Goal: Task Accomplishment & Management: Manage account settings

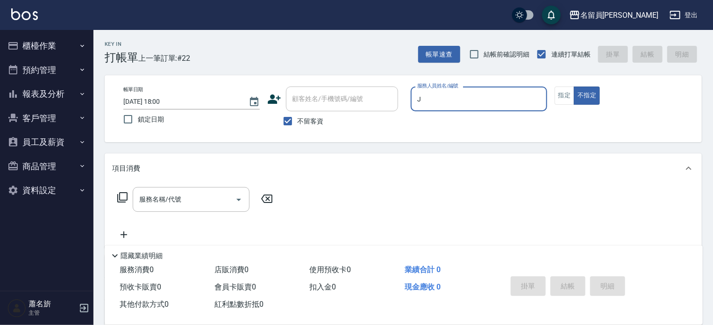
type input "[PERSON_NAME]"
type button "false"
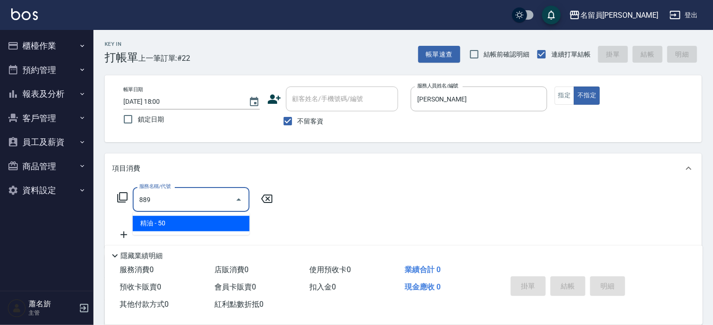
type input "精油(889)"
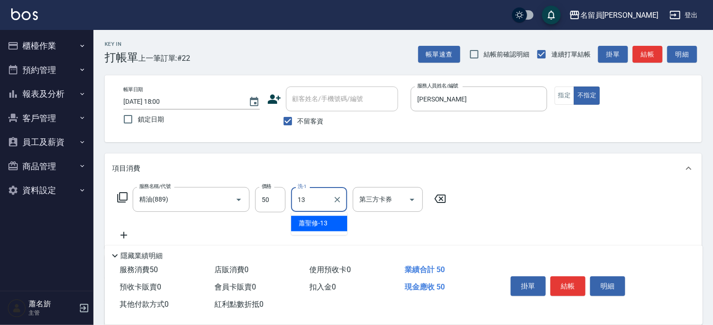
type input "[PERSON_NAME]-13"
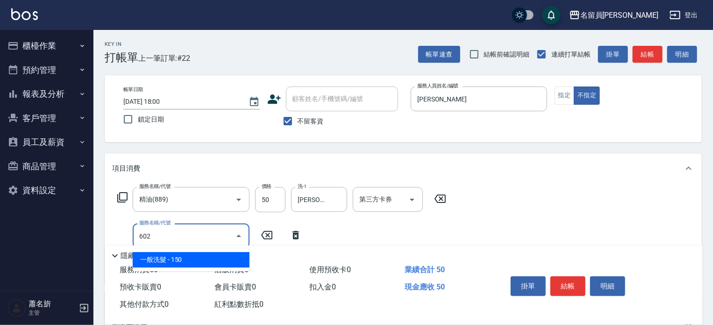
type input "一般洗髮(602)"
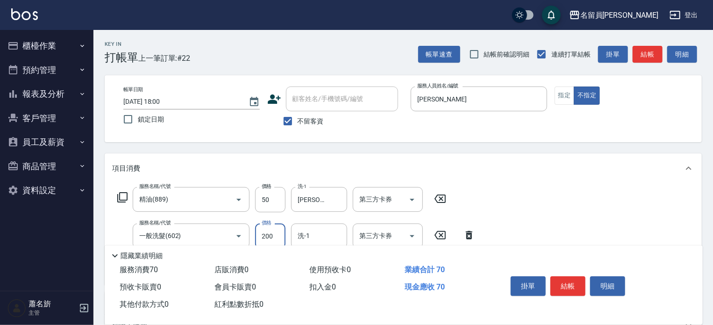
type input "200"
type input "[PERSON_NAME]-13"
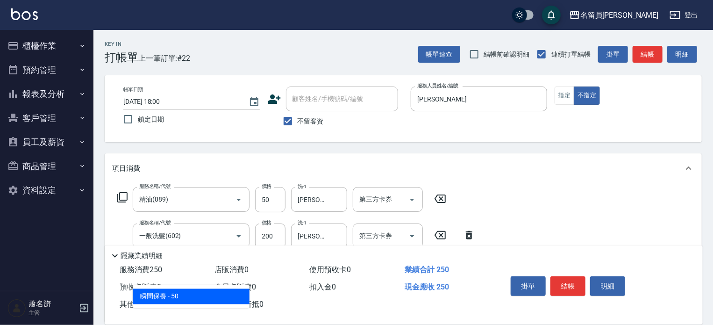
type input "瞬間保養(415)"
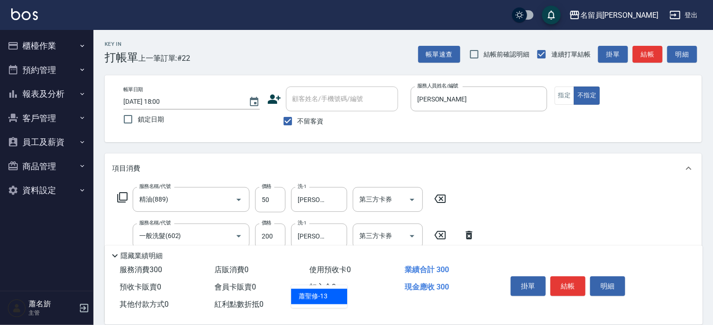
type input "[PERSON_NAME]-13"
type input "剪髮(302)"
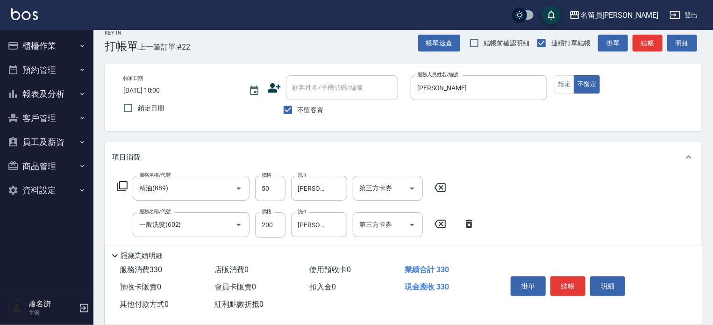
scroll to position [140, 0]
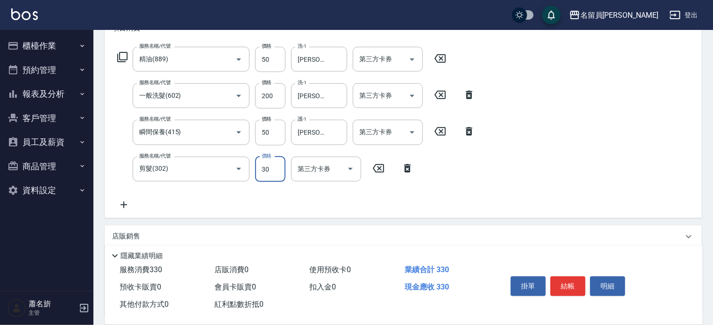
click at [272, 173] on input "30" at bounding box center [270, 169] width 30 height 25
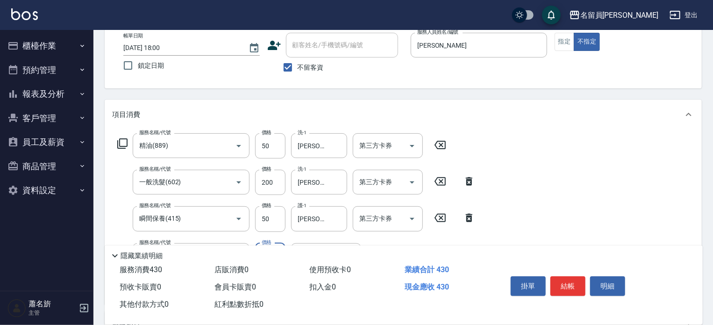
scroll to position [47, 0]
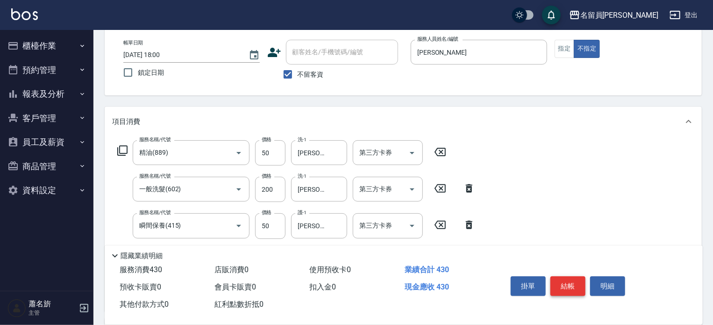
type input "130"
click at [574, 276] on button "結帳" at bounding box center [568, 286] width 35 height 20
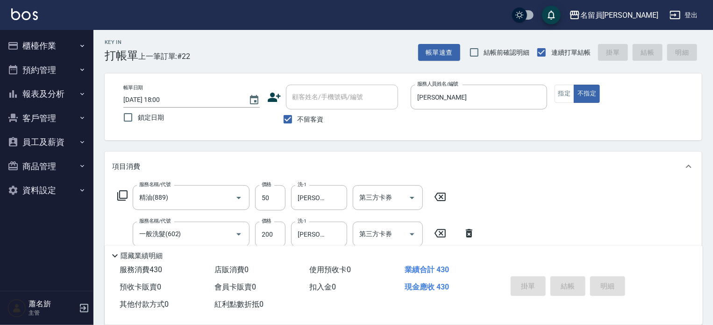
scroll to position [0, 0]
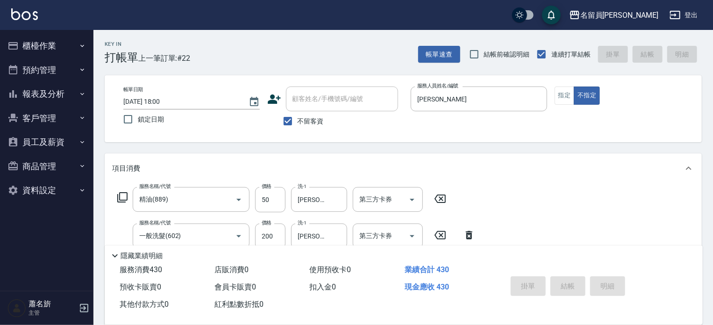
type input "[DATE] 19:56"
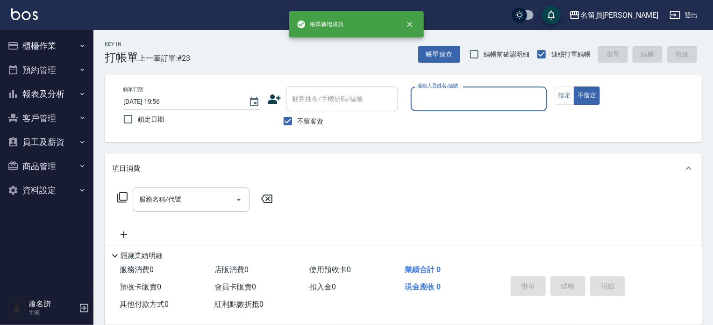
type input "ㄨ"
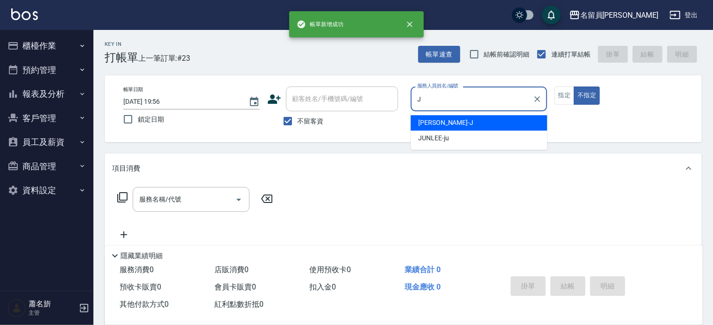
type input "[PERSON_NAME]"
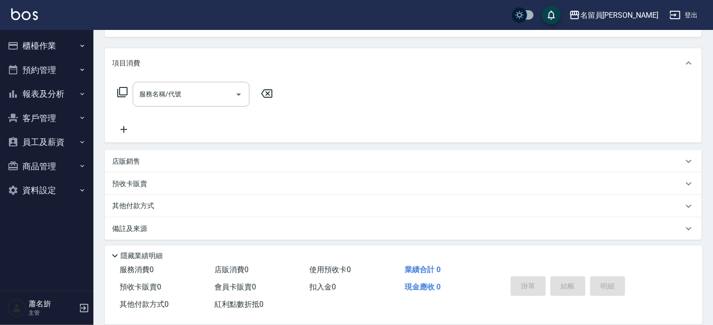
scroll to position [108, 0]
click at [348, 149] on div "店販銷售" at bounding box center [403, 158] width 597 height 22
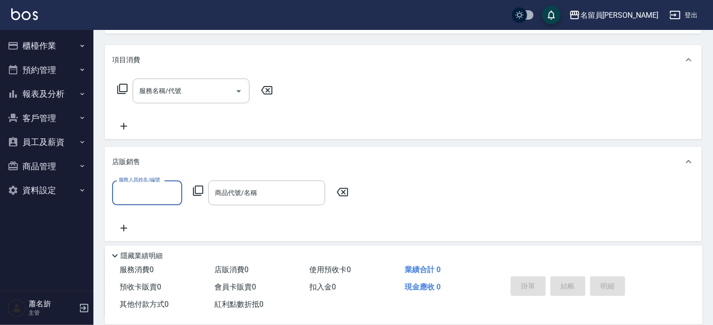
scroll to position [0, 0]
type input "[PERSON_NAME]"
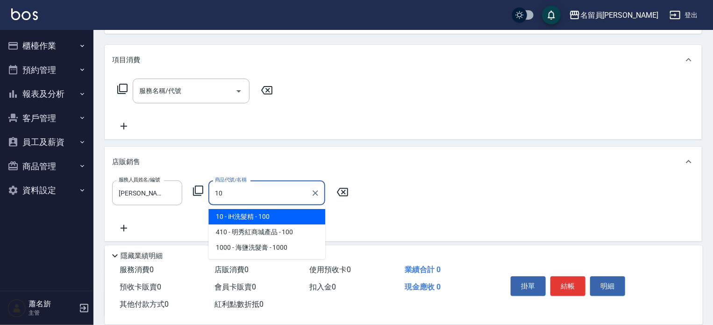
type input "iH洗髮精"
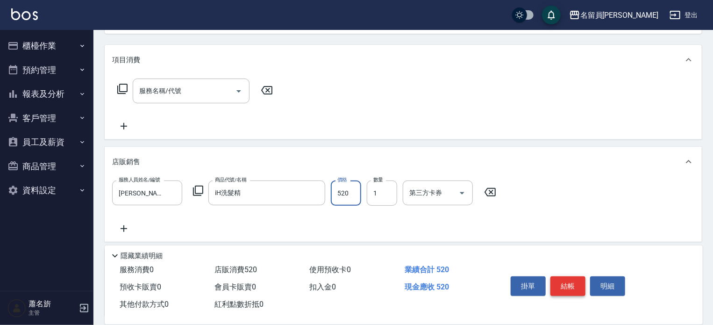
type input "520"
click at [556, 276] on button "結帳" at bounding box center [568, 286] width 35 height 20
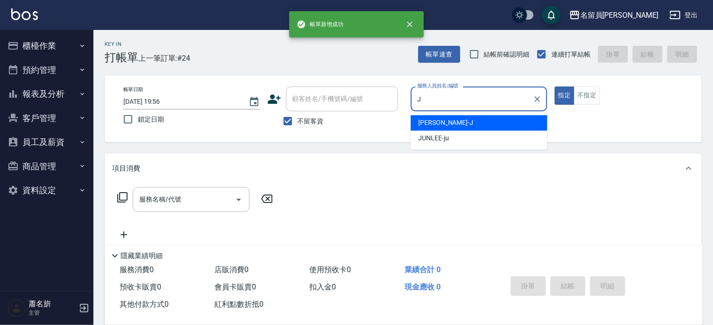
type input "[PERSON_NAME]"
type button "true"
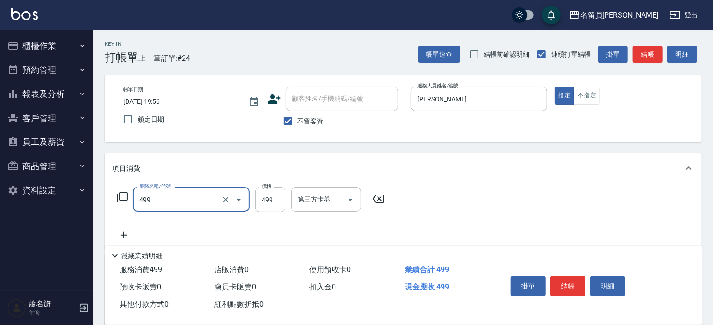
type input "去角質洗髮(499)"
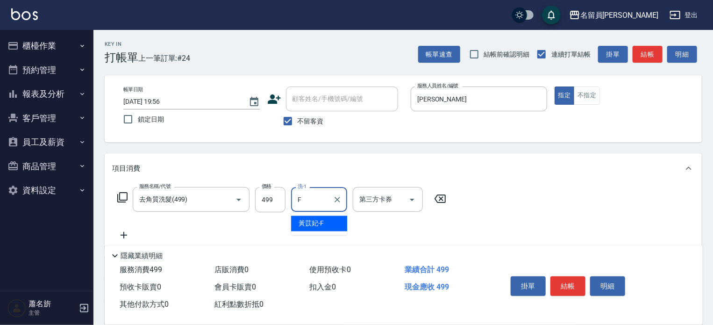
type input "[PERSON_NAME]-F"
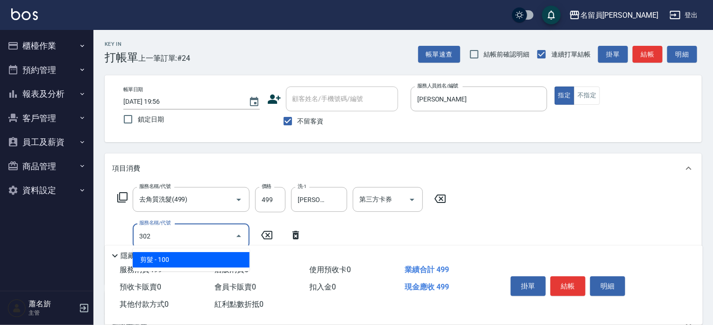
type input "剪髮(302)"
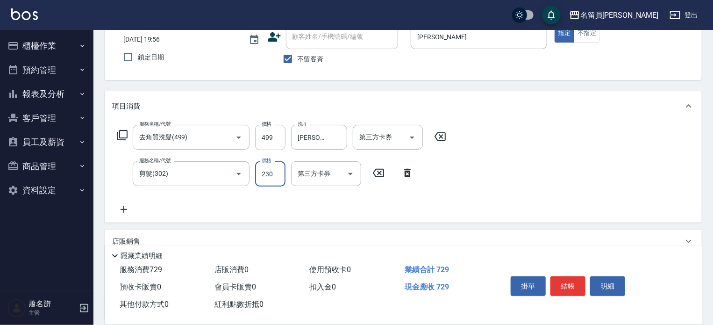
scroll to position [146, 0]
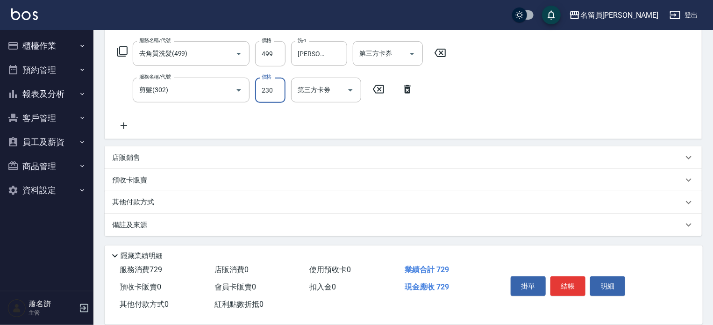
type input "230"
click at [401, 159] on div "店販銷售" at bounding box center [397, 158] width 571 height 10
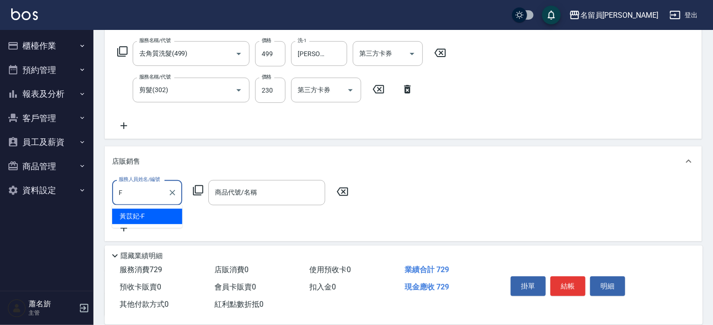
scroll to position [0, 0]
type input "[PERSON_NAME]-F"
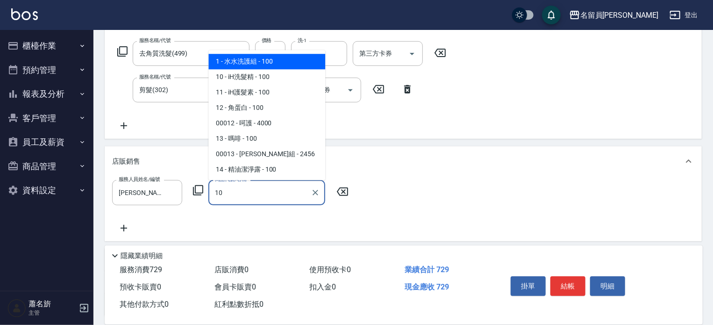
type input "iH洗髮精"
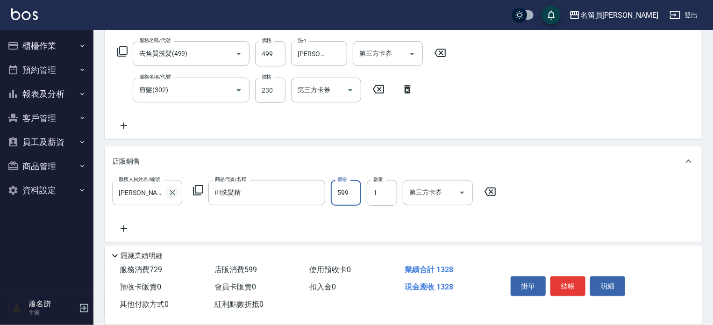
click at [173, 193] on icon "Clear" at bounding box center [173, 193] width 6 height 6
type input "599"
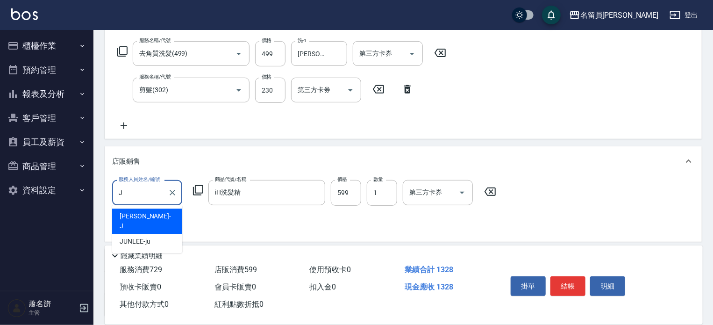
type input "[PERSON_NAME]"
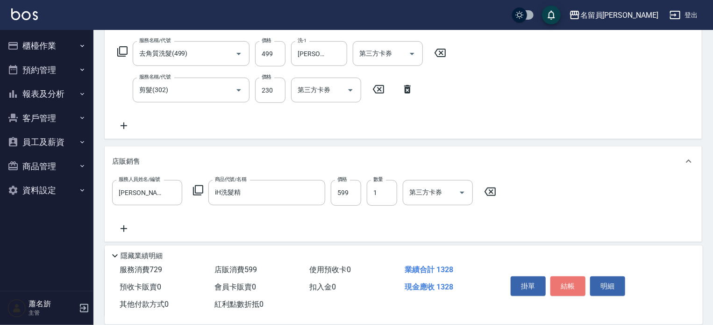
drag, startPoint x: 576, startPoint y: 286, endPoint x: 576, endPoint y: 291, distance: 5.6
click at [576, 290] on button "結帳" at bounding box center [568, 286] width 35 height 20
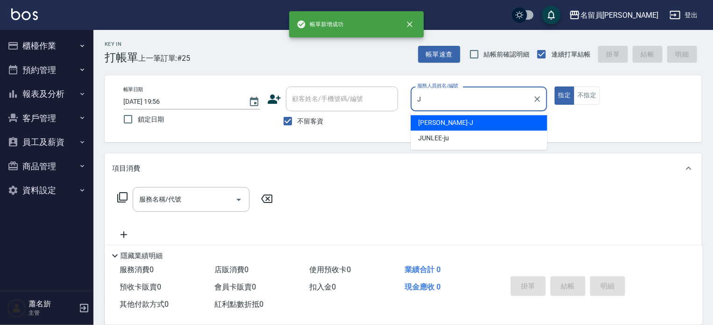
type input "[PERSON_NAME]"
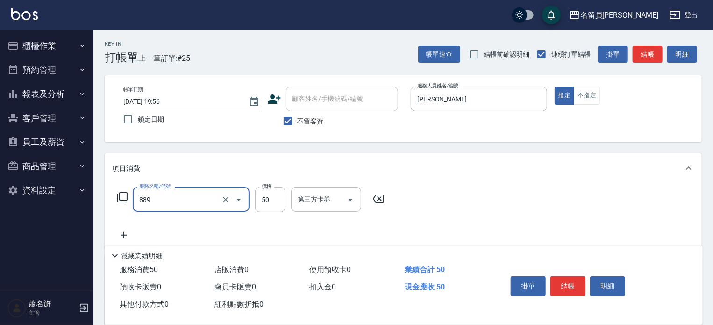
type input "精油(889)"
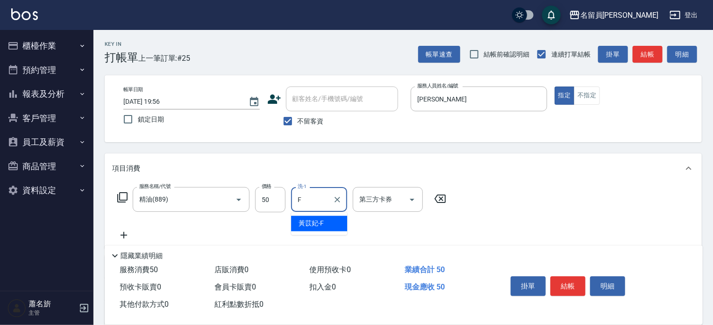
type input "[PERSON_NAME]-F"
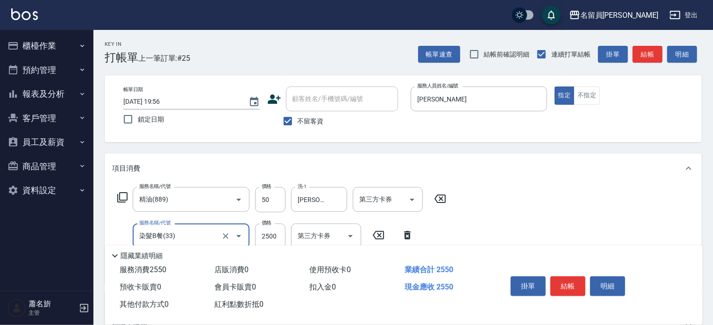
type input "染髮B餐(33)"
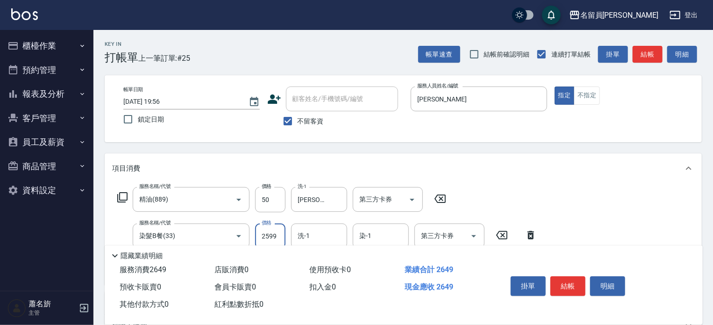
type input "2599"
type input "[PERSON_NAME]-F"
click at [576, 291] on button "結帳" at bounding box center [568, 286] width 35 height 20
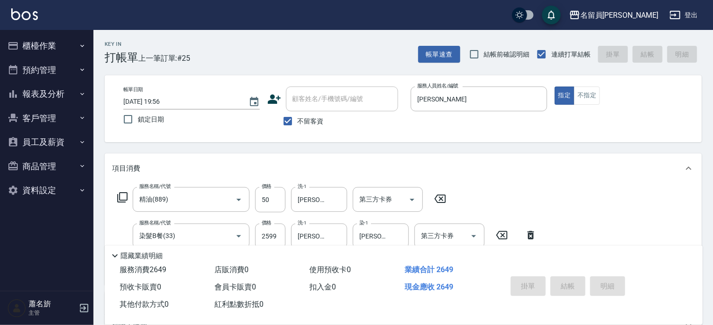
type input "[DATE] 19:57"
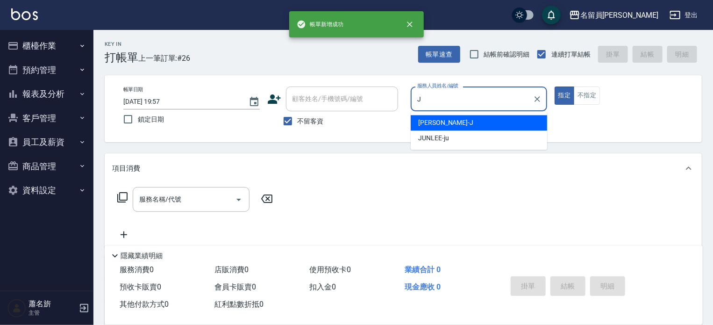
type input "[PERSON_NAME]"
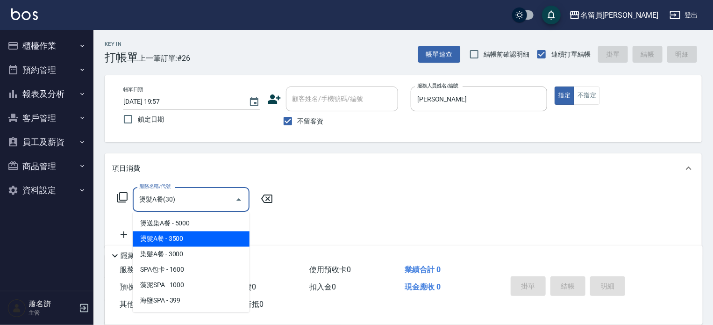
type input "燙髮A餐(30)"
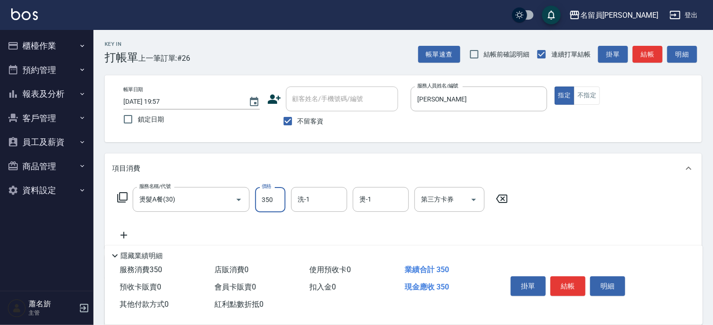
type input "3500"
type input "[PERSON_NAME]-F"
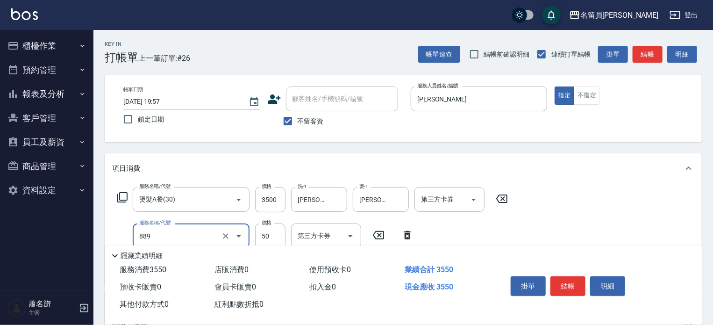
type input "精油(889)"
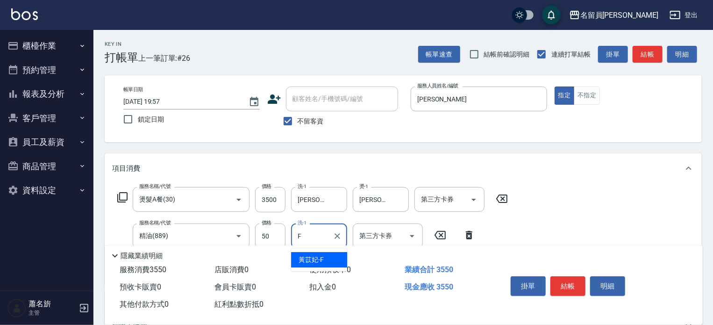
type input "[PERSON_NAME]-F"
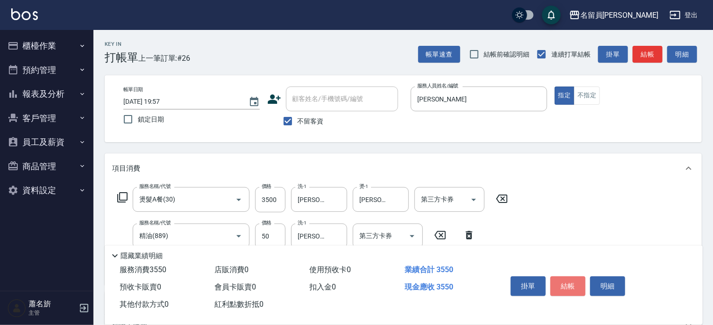
click at [576, 291] on button "結帳" at bounding box center [568, 286] width 35 height 20
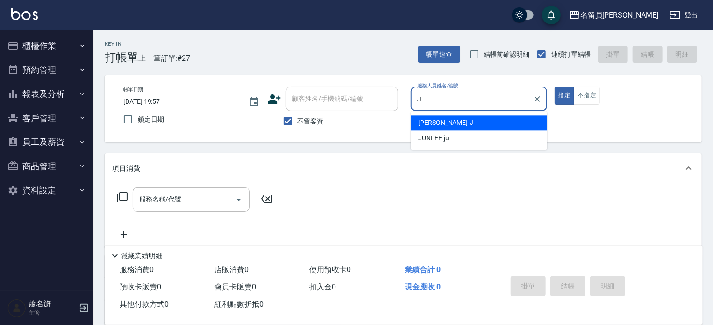
type input "[PERSON_NAME]"
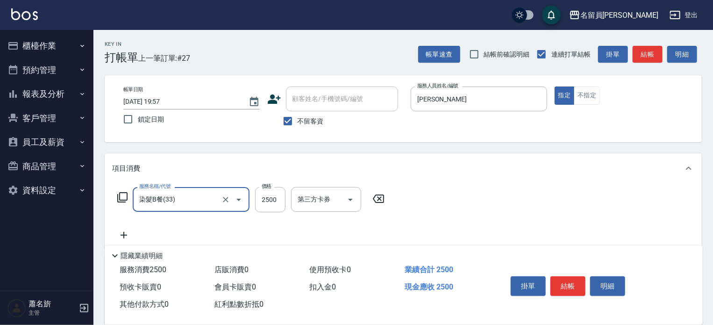
type input "染髮B餐(33)"
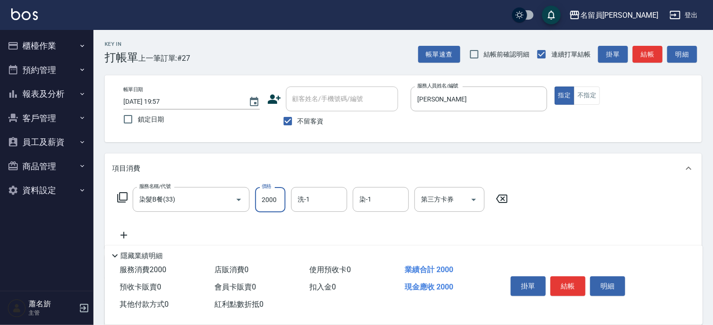
type input "2000"
type input "[PERSON_NAME]-F"
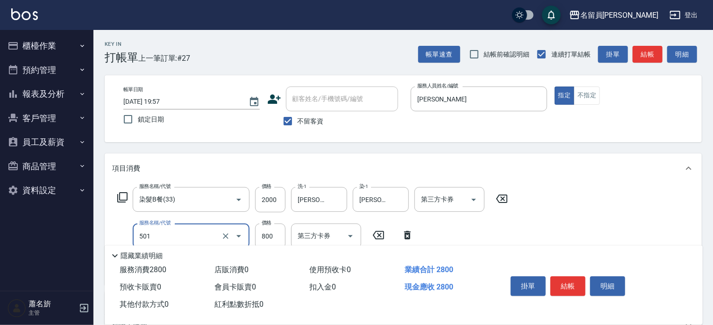
type input "染髮(501)"
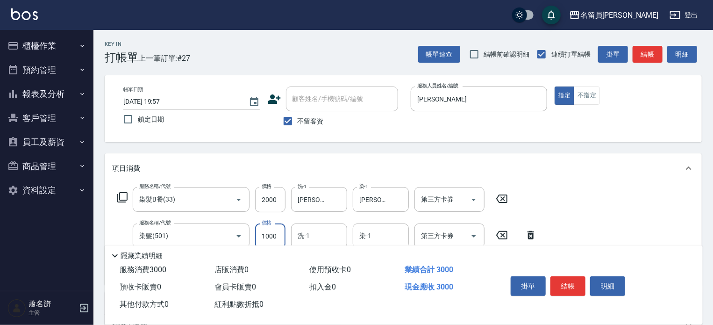
type input "1000"
type input "[PERSON_NAME]-F"
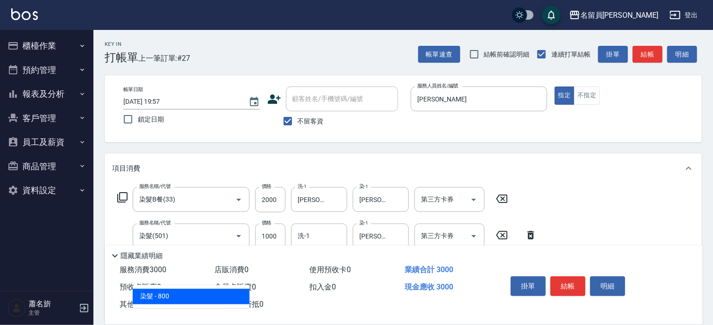
type input "染髮(501)"
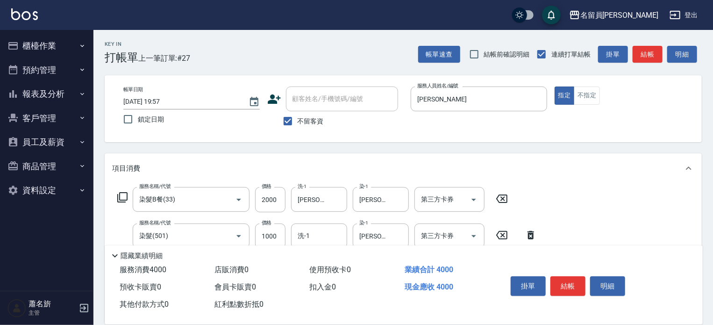
type input "1000"
type input "[PERSON_NAME]-F"
click at [576, 291] on button "結帳" at bounding box center [568, 286] width 35 height 20
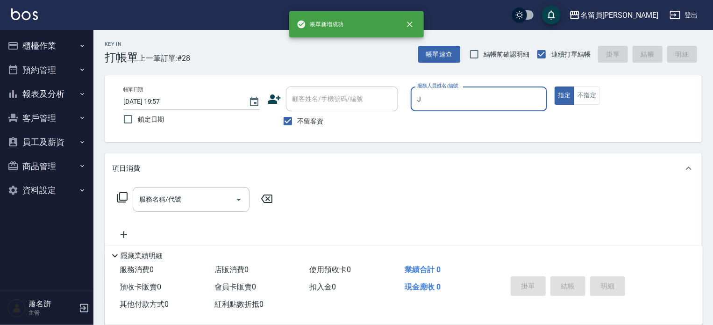
type input "[PERSON_NAME]"
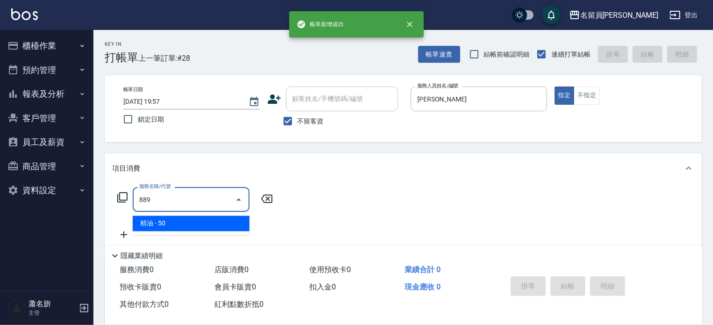
type input "精油(889)"
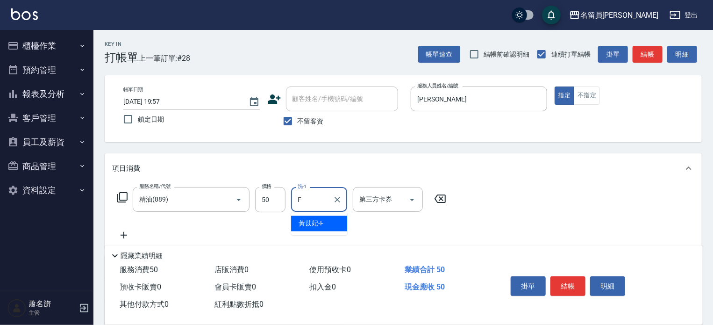
type input "[PERSON_NAME]-F"
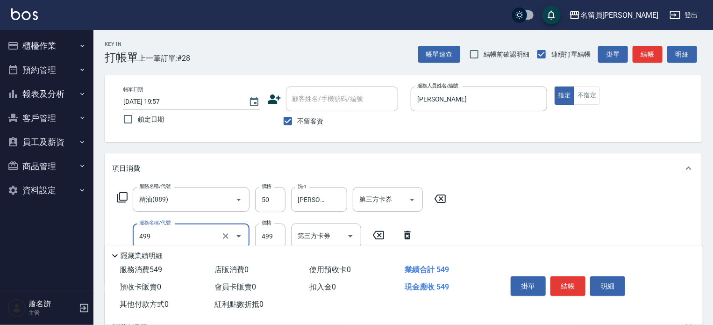
type input "去角質洗髮(499)"
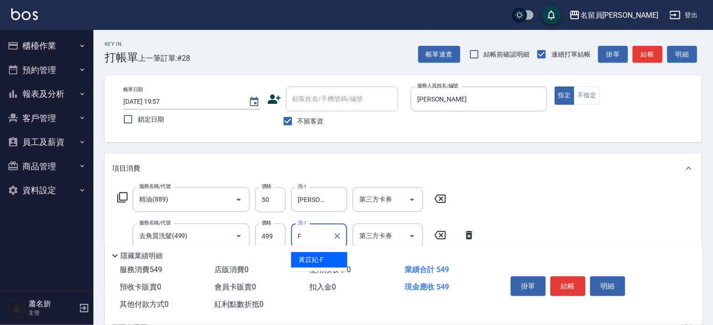
type input "[PERSON_NAME]-F"
type input "染髮B餐(33)"
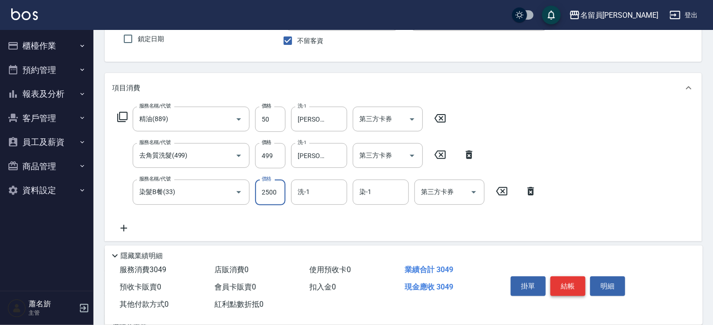
scroll to position [93, 0]
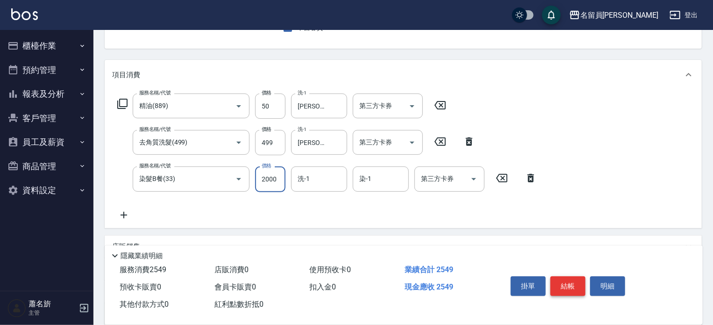
type input "2000"
type input "[PERSON_NAME]-F"
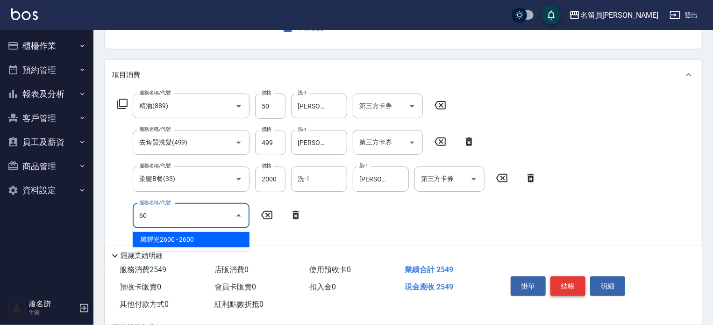
type input "6"
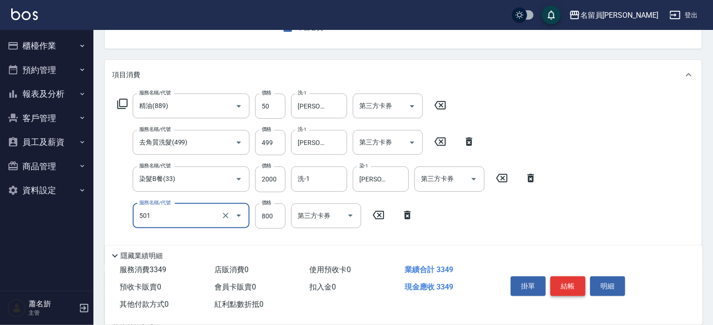
type input "染髮(501)"
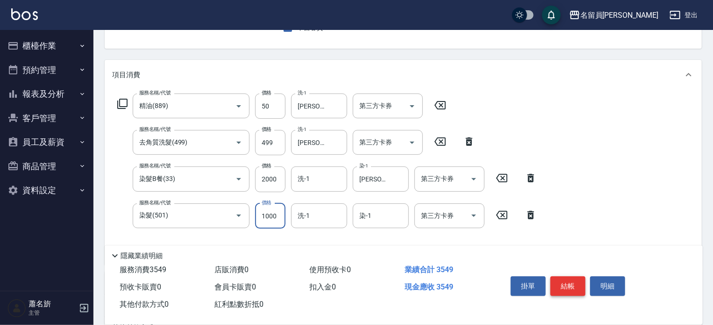
type input "1000"
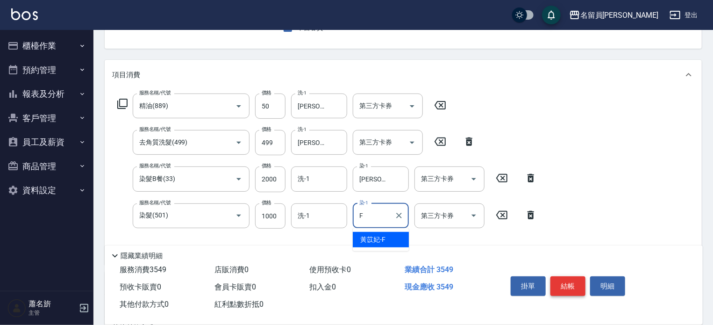
type input "[PERSON_NAME]-F"
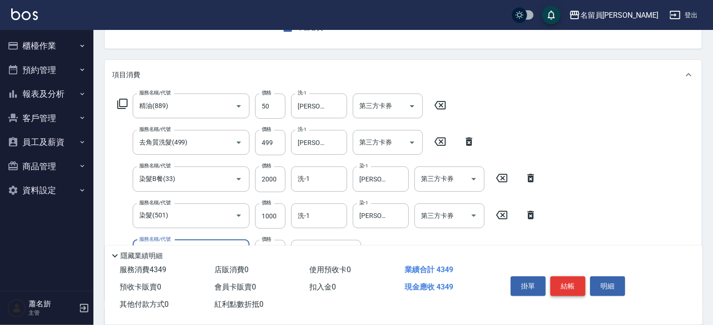
type input "染髮(501)"
type input "1000"
type input "[PERSON_NAME]-F"
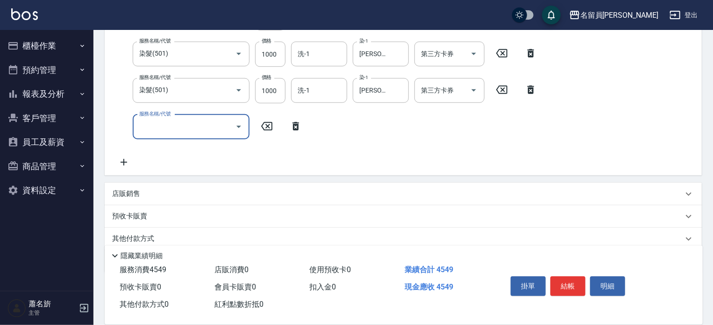
scroll to position [219, 0]
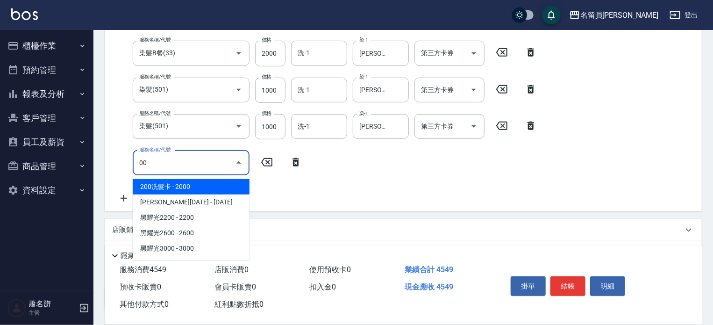
type input "0"
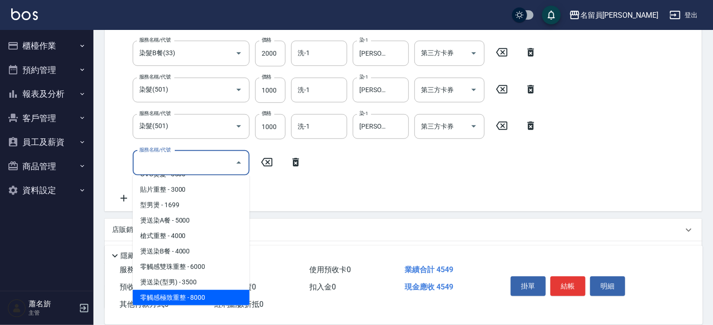
scroll to position [660, 0]
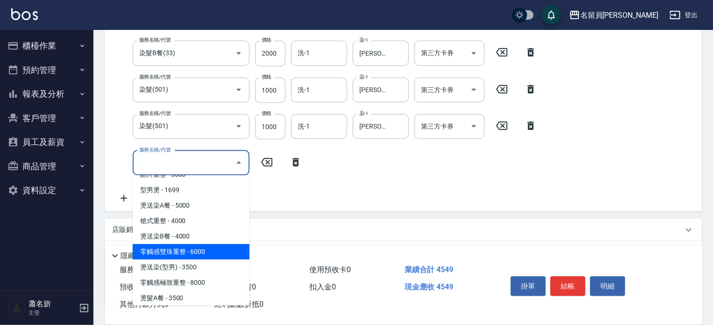
type input "零觸感雙珠重整(00029)"
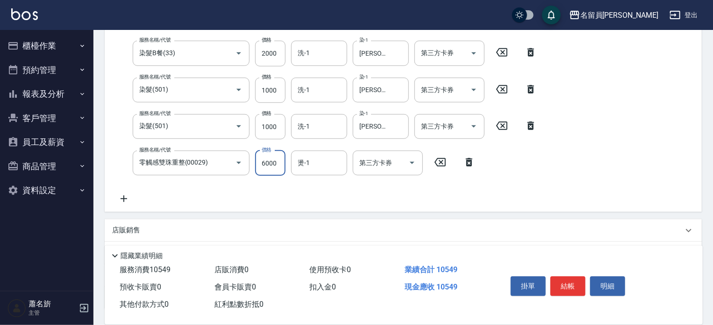
scroll to position [220, 0]
type input "4000"
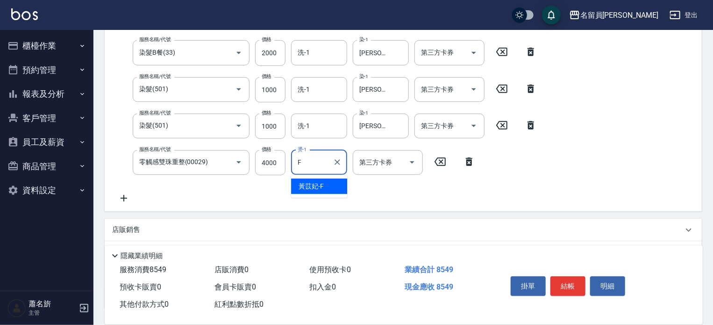
type input "[PERSON_NAME]-F"
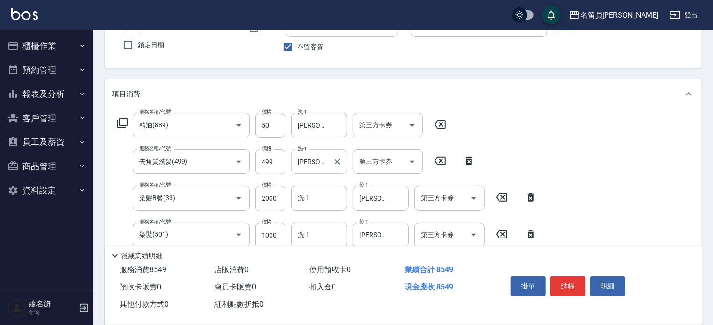
scroll to position [93, 0]
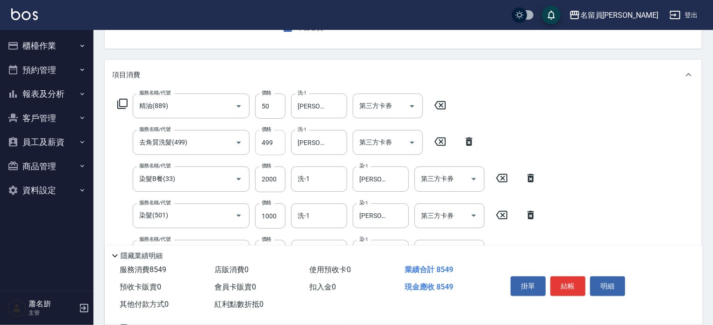
click at [277, 149] on input "499" at bounding box center [270, 142] width 30 height 25
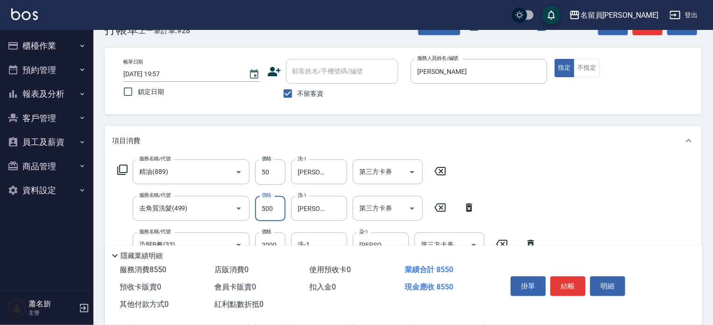
scroll to position [0, 0]
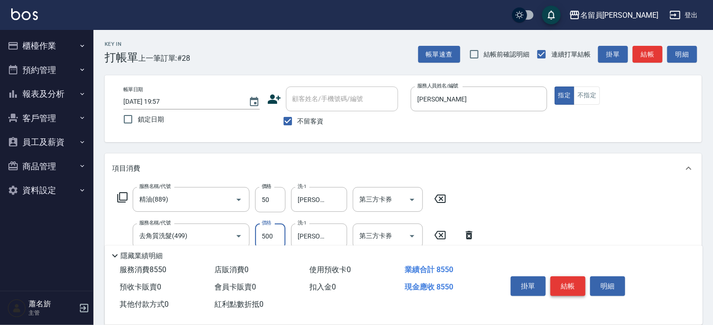
type input "500"
click at [566, 278] on button "結帳" at bounding box center [568, 286] width 35 height 20
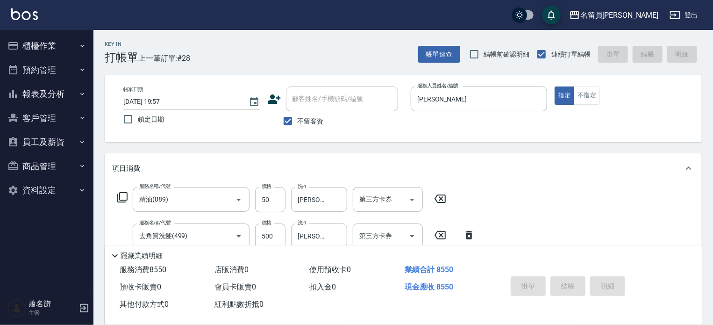
type input "[DATE] 19:58"
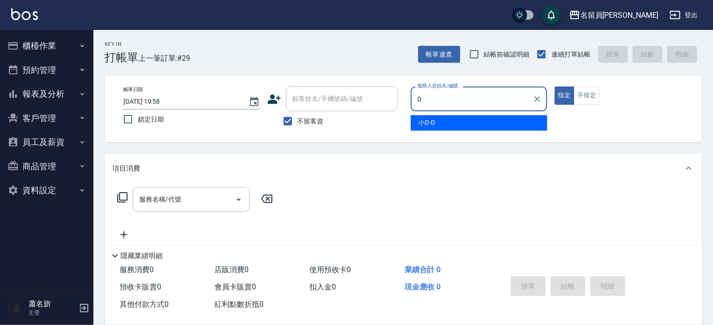
type input "小D-D"
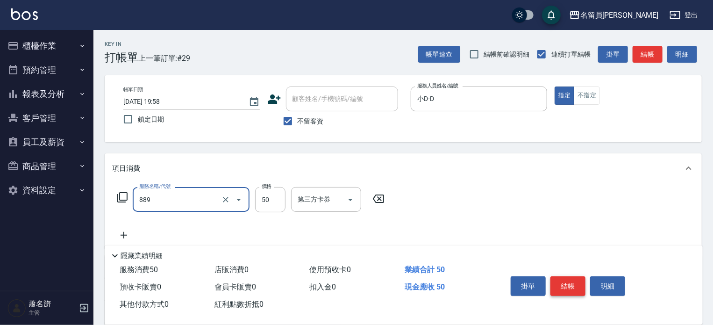
type input "精油(889)"
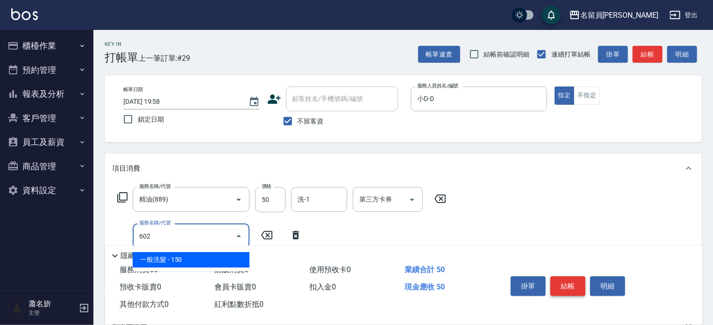
type input "一般洗髮(602)"
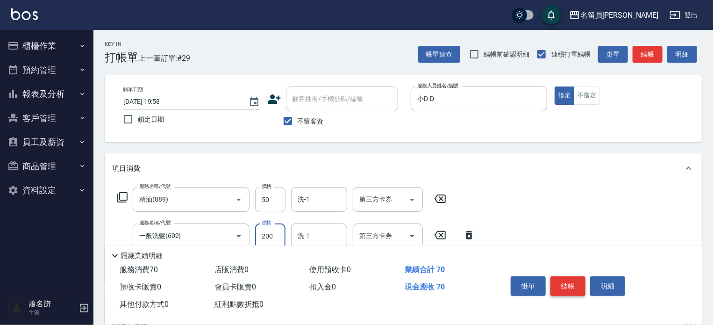
type input "200"
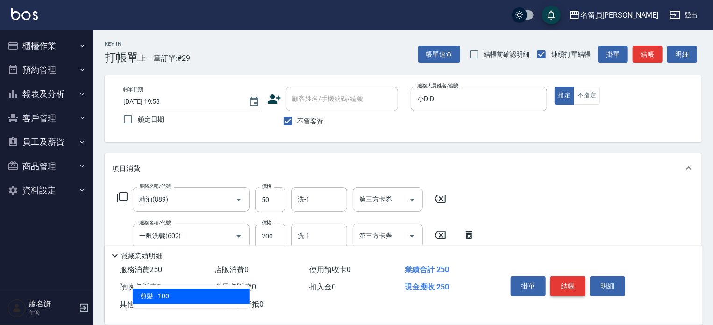
type input "剪髮(302)"
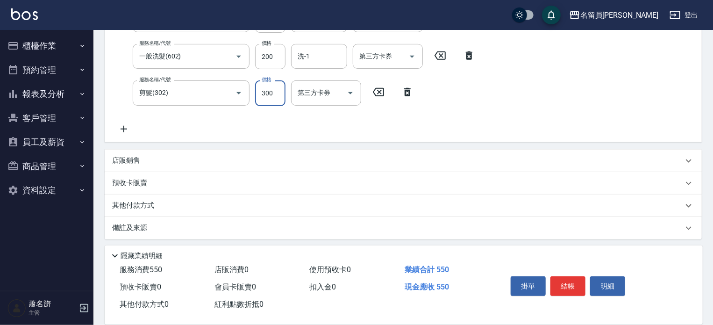
scroll to position [182, 0]
type input "300"
click at [417, 165] on div "店販銷售" at bounding box center [403, 158] width 597 height 22
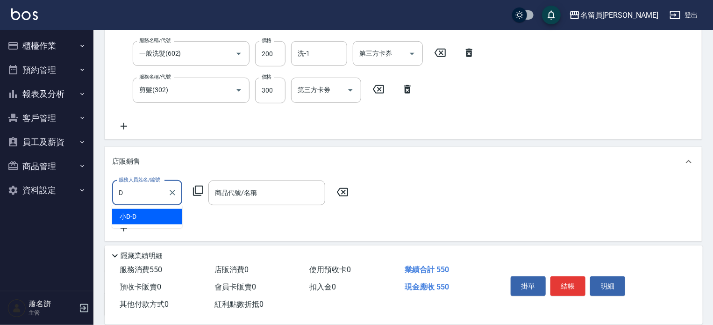
scroll to position [0, 0]
type input "小D-D"
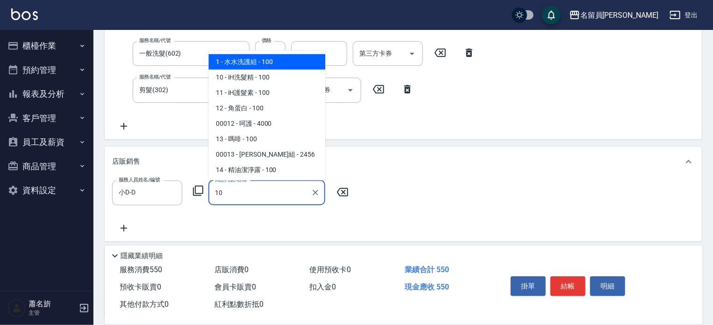
type input "iH洗髮精"
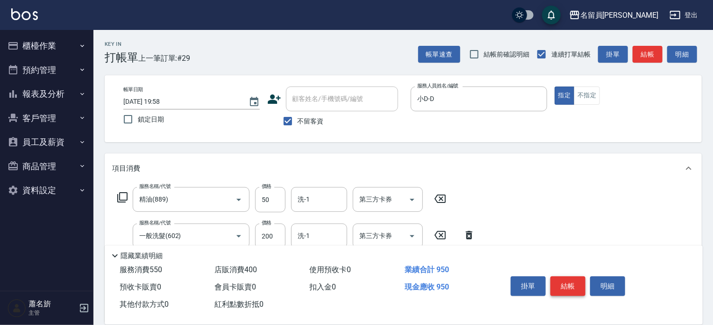
type input "400"
click at [572, 276] on button "結帳" at bounding box center [568, 286] width 35 height 20
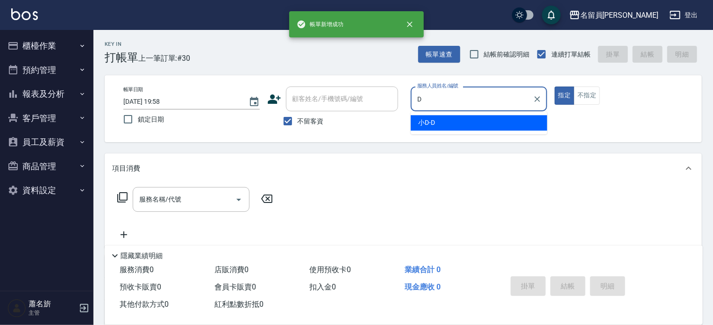
type input "小D-D"
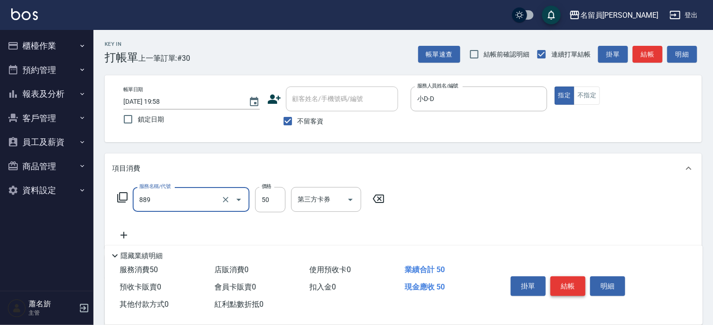
type input "精油(889)"
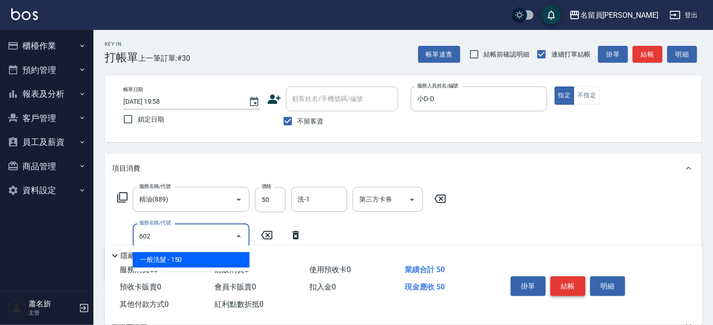
type input "一般洗髮(602)"
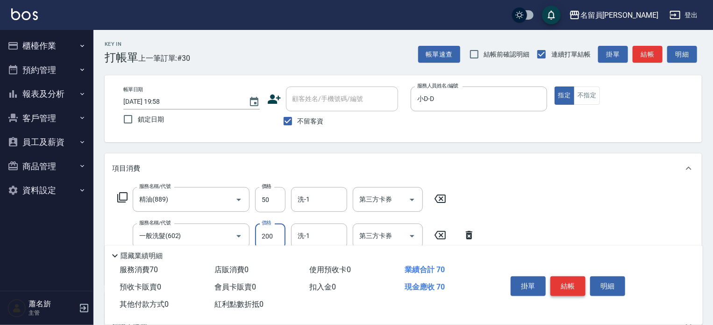
type input "200"
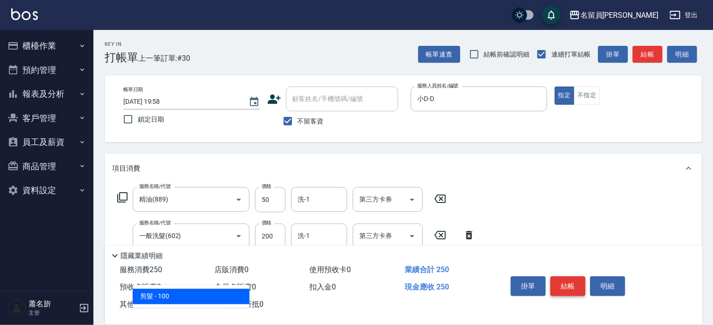
type input "剪髮(302)"
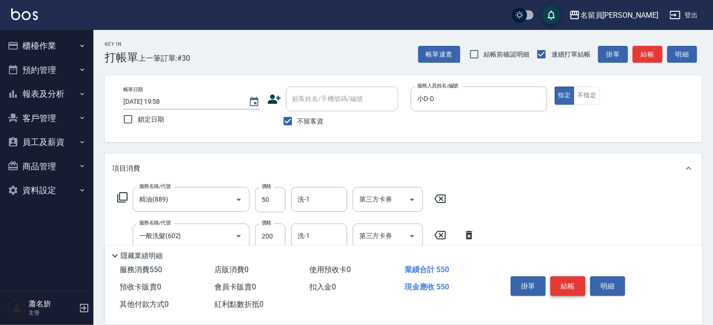
type input "300"
click at [572, 276] on button "結帳" at bounding box center [568, 286] width 35 height 20
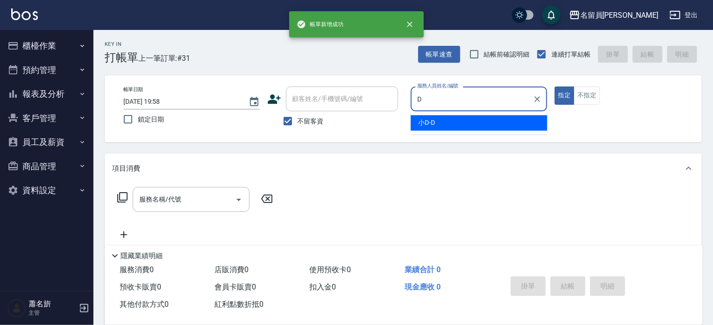
type input "小D-D"
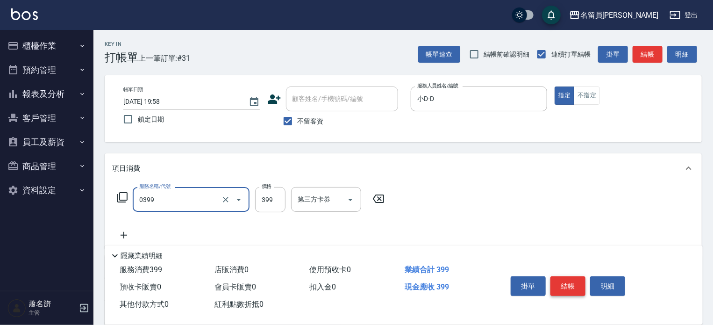
type input "海鹽SPA(0399)"
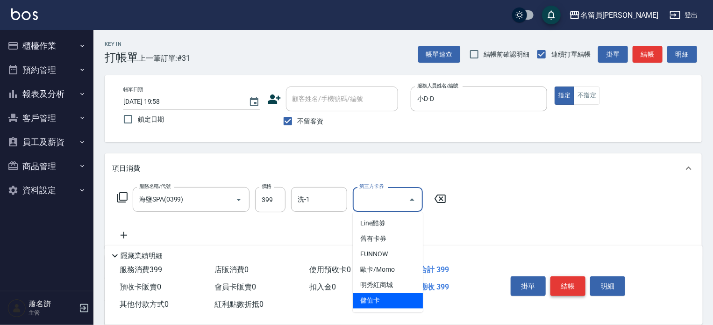
type input "儲值卡"
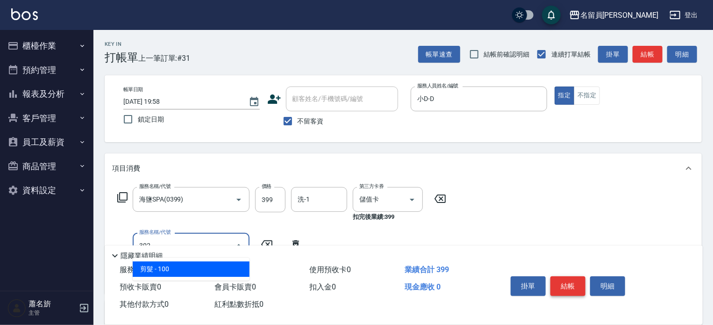
type input "剪髮(302)"
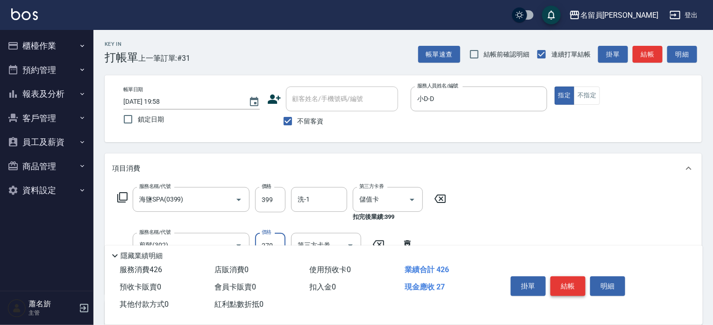
type input "270"
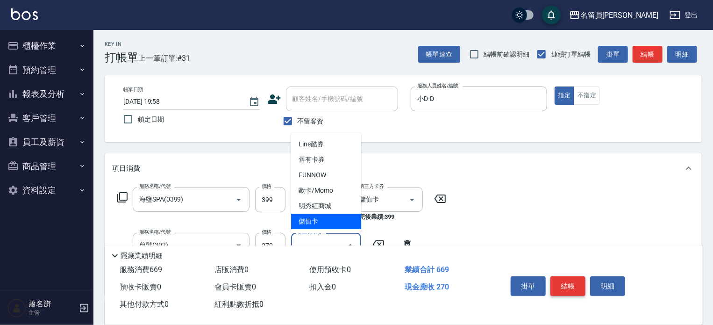
type input "儲值卡"
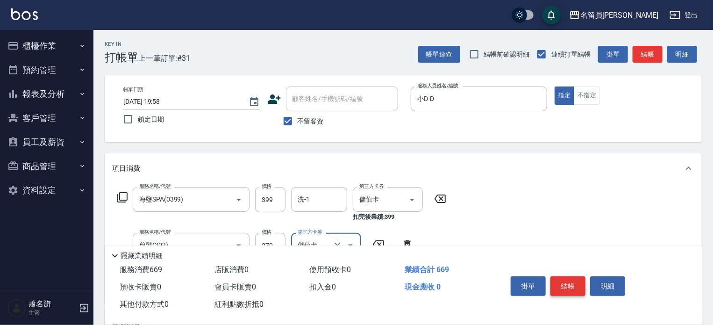
click at [572, 276] on button "結帳" at bounding box center [568, 286] width 35 height 20
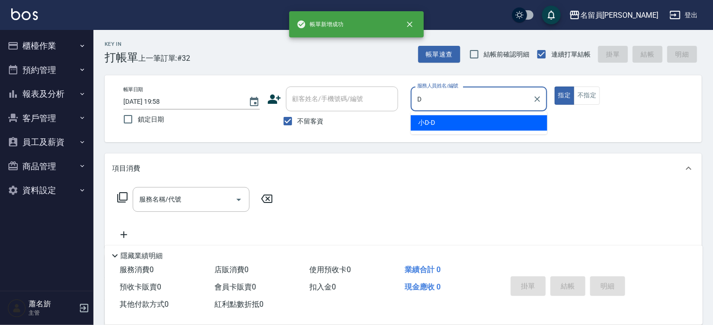
type input "小D-D"
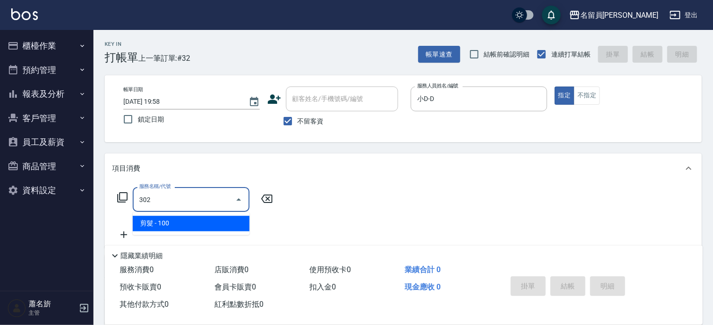
type input "剪髮(302)"
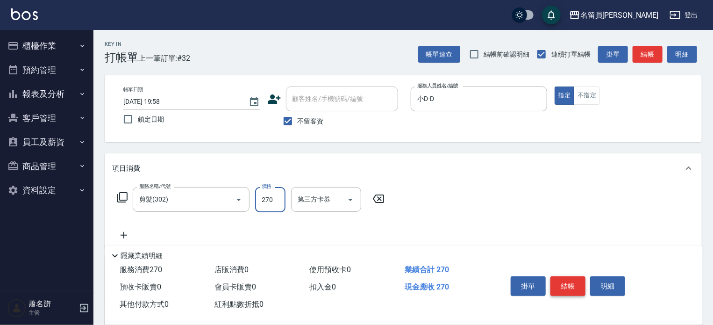
type input "270"
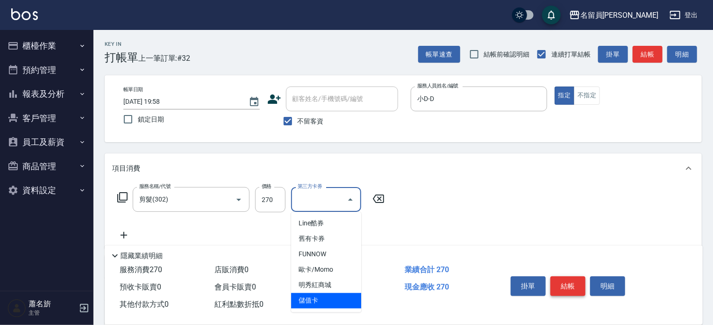
type input "儲值卡"
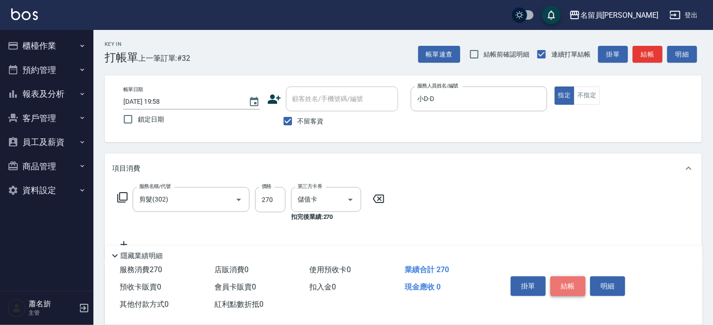
click at [572, 276] on button "結帳" at bounding box center [568, 286] width 35 height 20
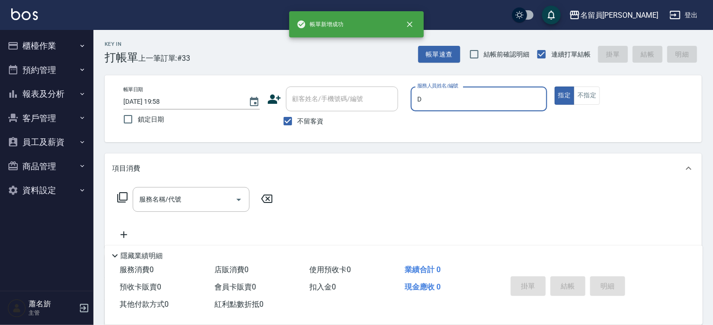
type input "小D-D"
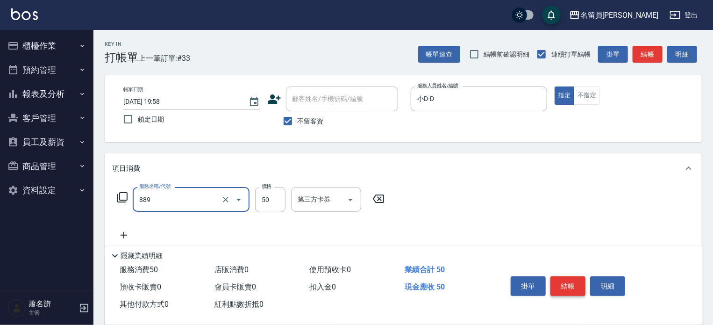
type input "精油(889)"
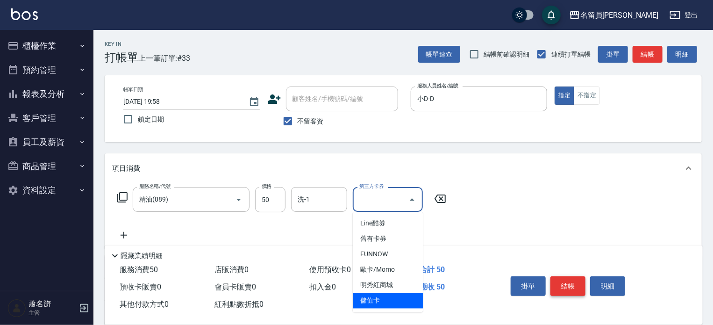
type input "儲值卡"
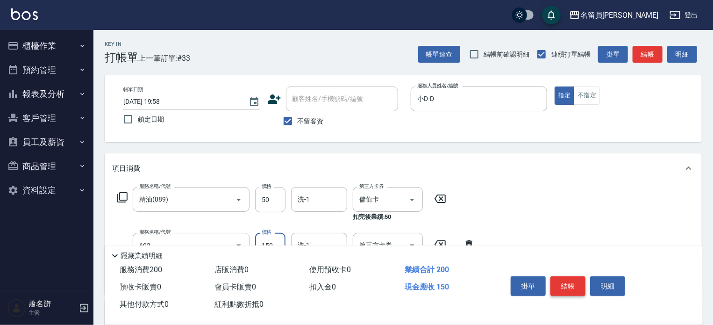
type input "一般洗髮(602)"
type input "200"
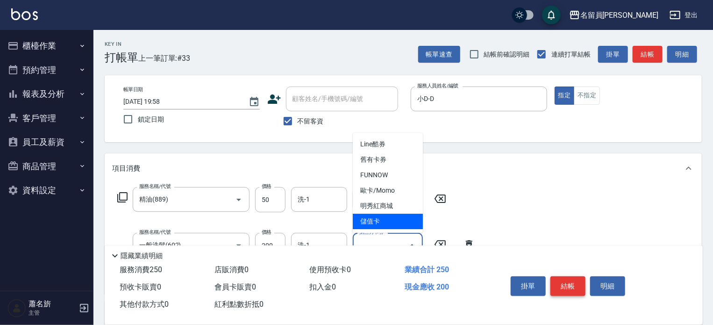
type input "儲值卡"
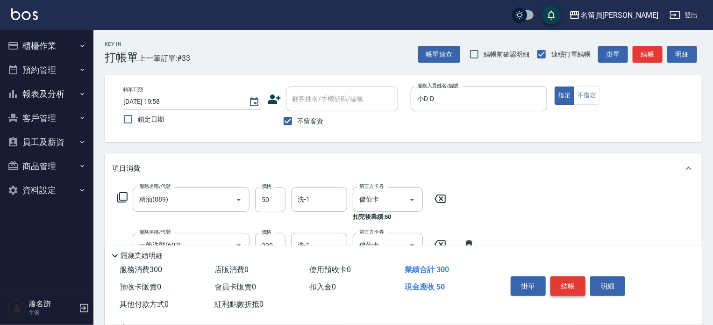
type input "瞬間保養(415)"
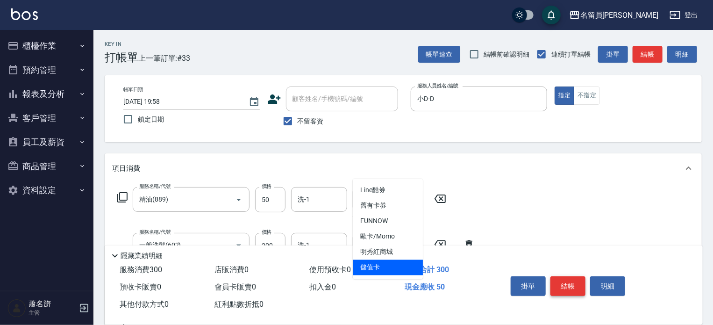
type input "儲值卡"
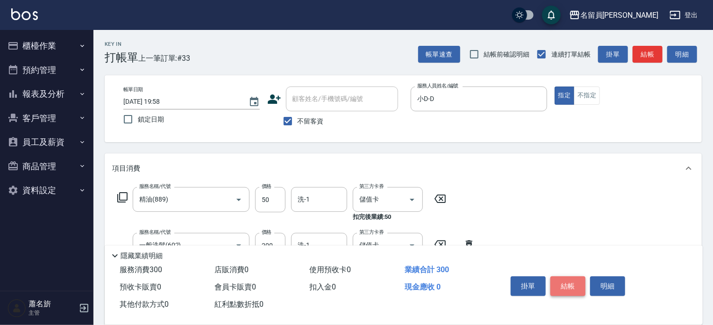
click at [572, 276] on button "結帳" at bounding box center [568, 286] width 35 height 20
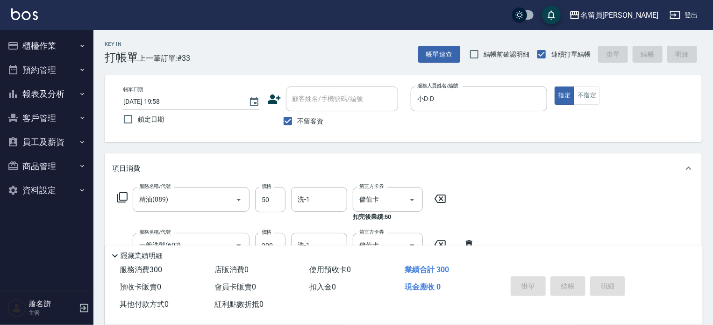
type input "[DATE] 19:59"
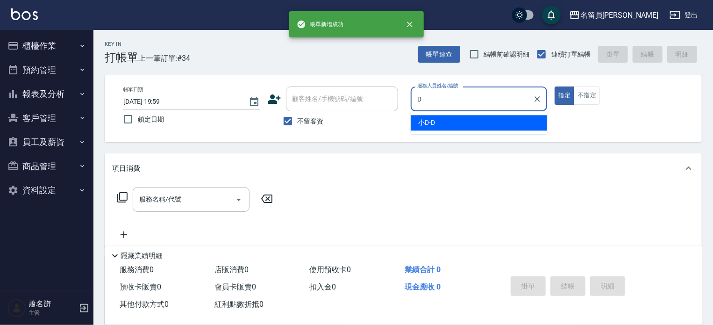
type input "小D-D"
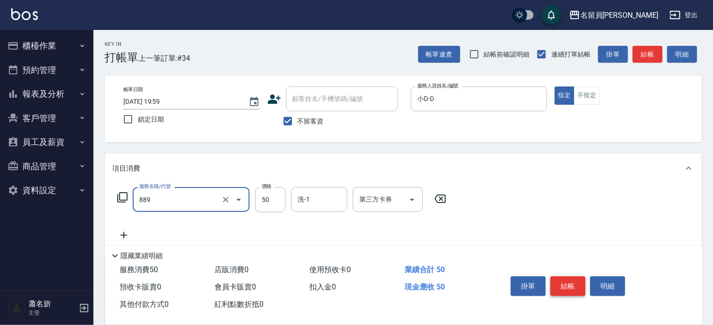
type input "精油(889)"
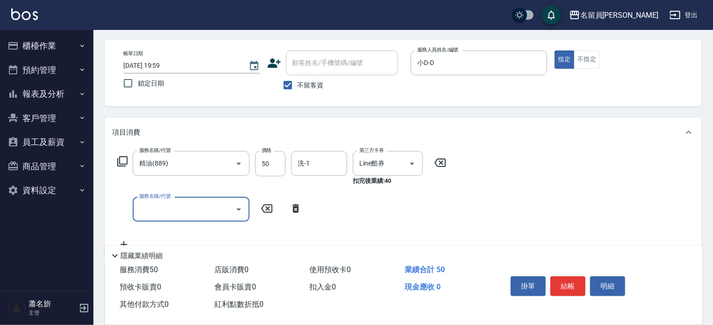
scroll to position [47, 0]
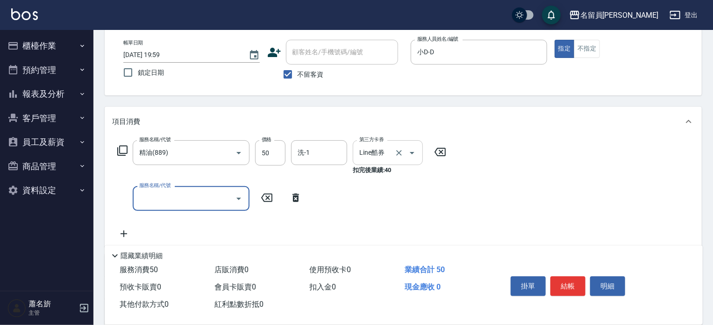
click at [402, 159] on div at bounding box center [406, 152] width 26 height 25
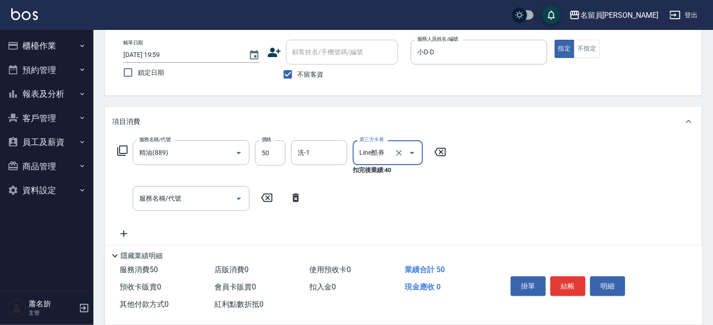
click at [383, 141] on label "第三方卡券" at bounding box center [371, 139] width 24 height 7
click at [383, 144] on input "Line酷券" at bounding box center [375, 152] width 36 height 16
click at [379, 153] on input "Line酷券" at bounding box center [375, 152] width 36 height 16
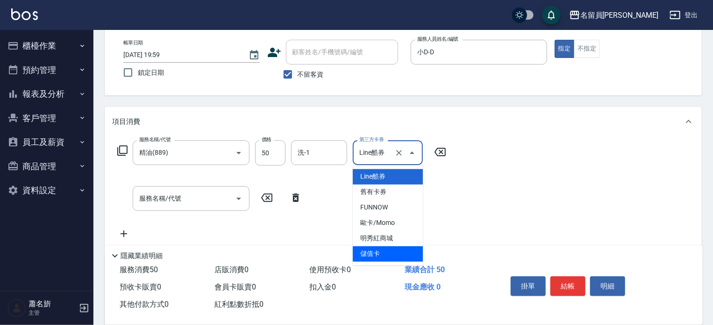
click at [367, 254] on span "儲值卡" at bounding box center [388, 253] width 70 height 15
type input "儲值卡"
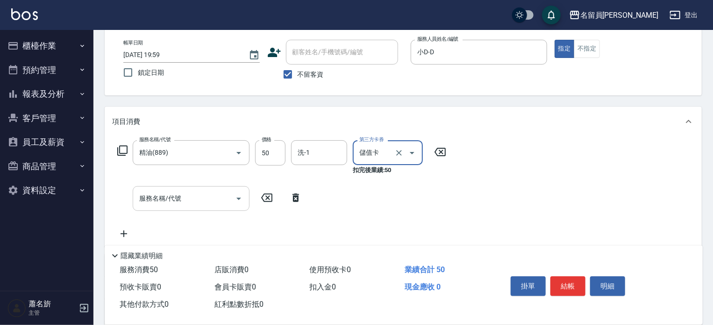
click at [209, 191] on input "服務名稱/代號" at bounding box center [184, 198] width 94 height 16
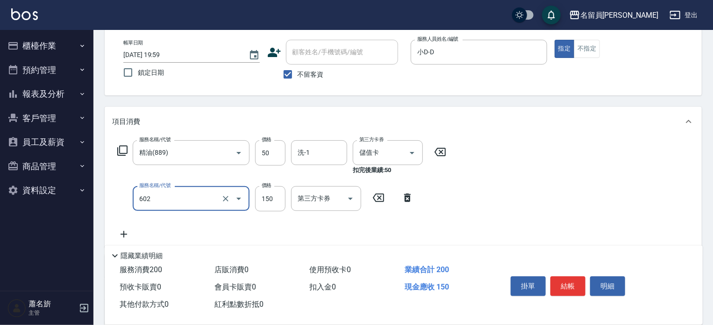
type input "一般洗髮(602)"
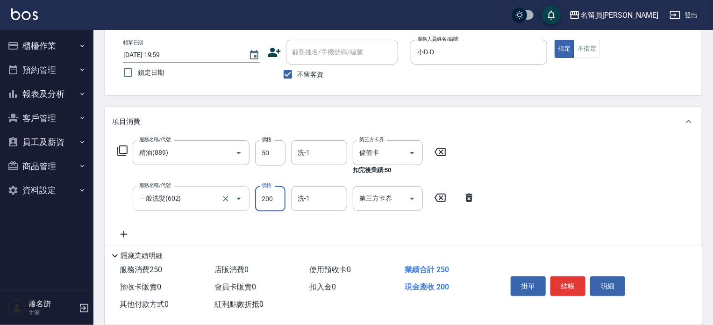
type input "200"
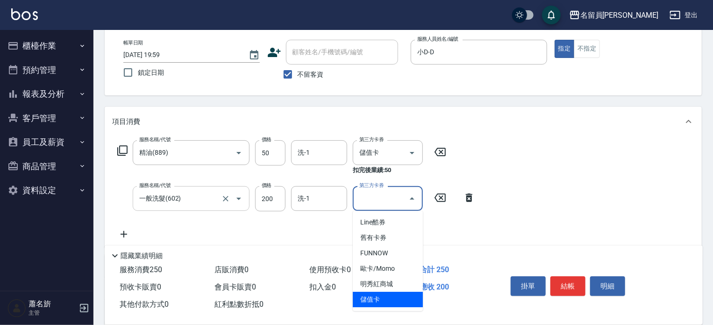
type input "儲值卡"
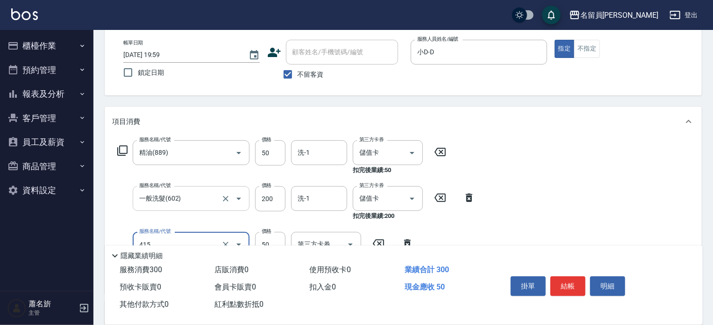
type input "瞬間保養(415)"
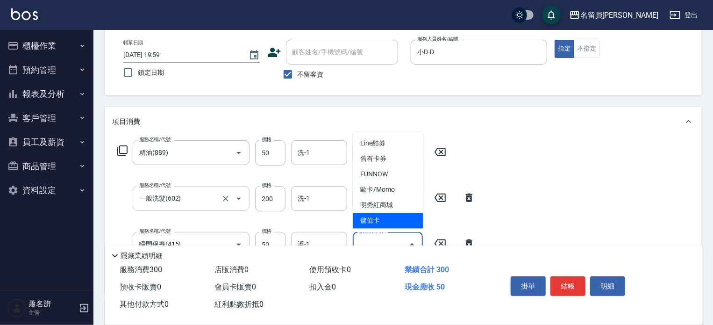
type input "儲值卡"
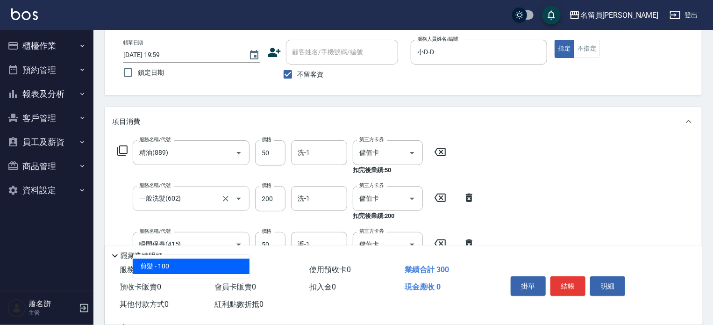
type input "剪髮(302)"
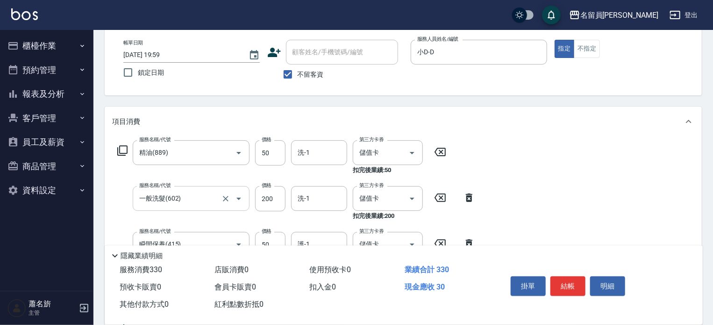
type input "300"
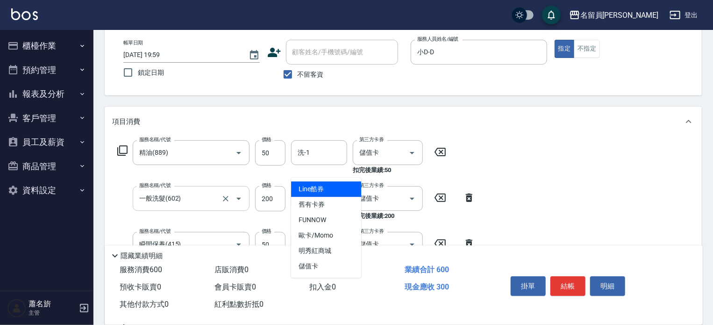
type input "儲值卡"
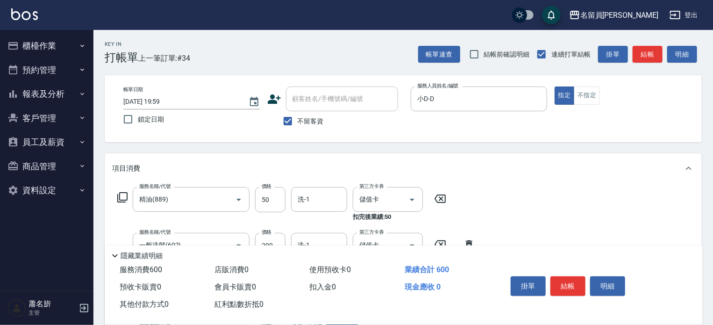
scroll to position [0, 0]
click at [581, 277] on button "結帳" at bounding box center [568, 286] width 35 height 20
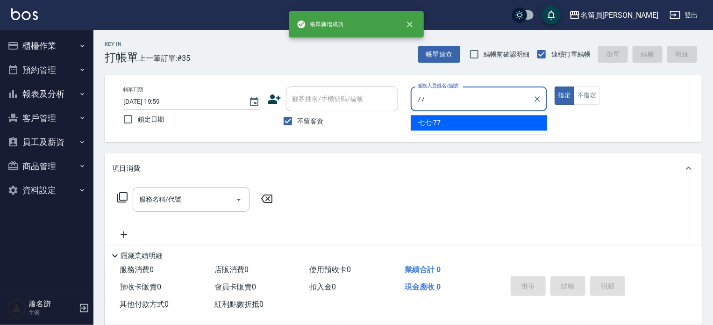
type input "七七-77"
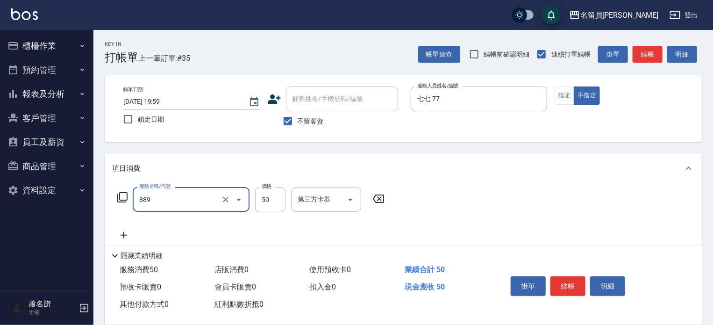
type input "精油(889)"
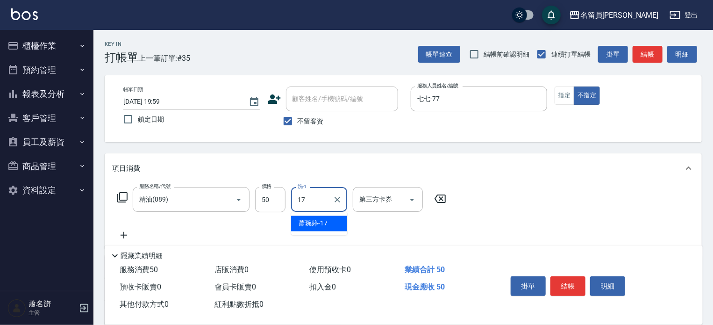
type input "[PERSON_NAME]-17"
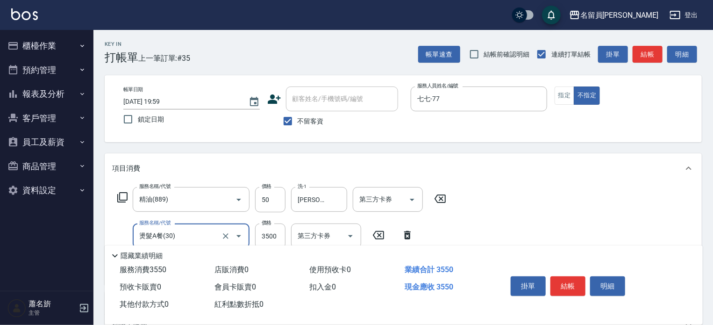
type input "燙髮A餐(30)"
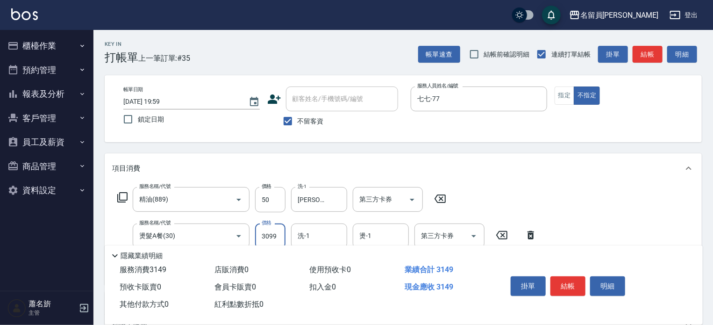
type input "3099"
type input "[PERSON_NAME]-17"
click at [581, 277] on button "結帳" at bounding box center [568, 286] width 35 height 20
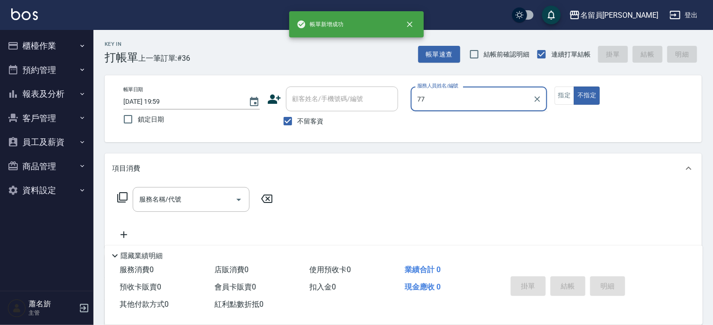
type input "七七-77"
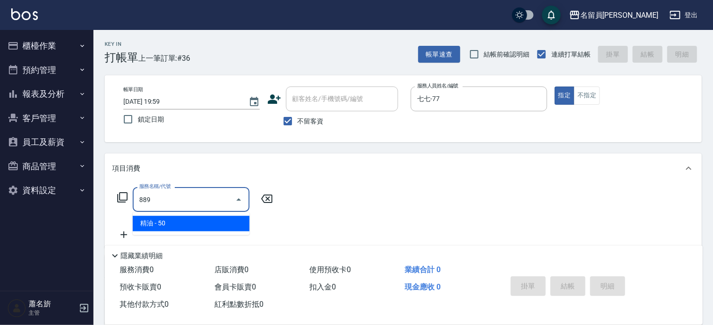
type input "精油(889)"
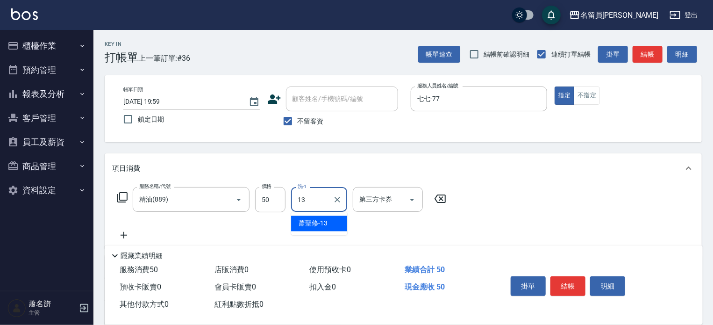
type input "[PERSON_NAME]-13"
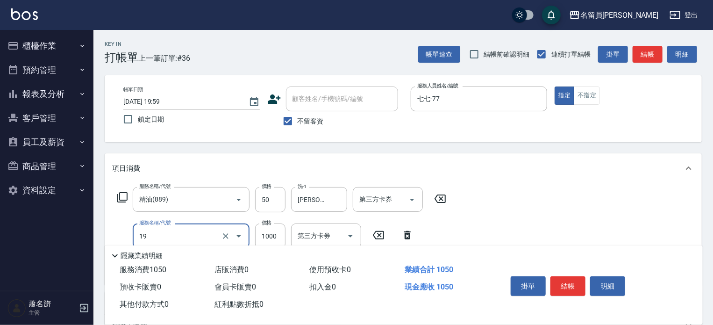
type input "一般燙髮(19)"
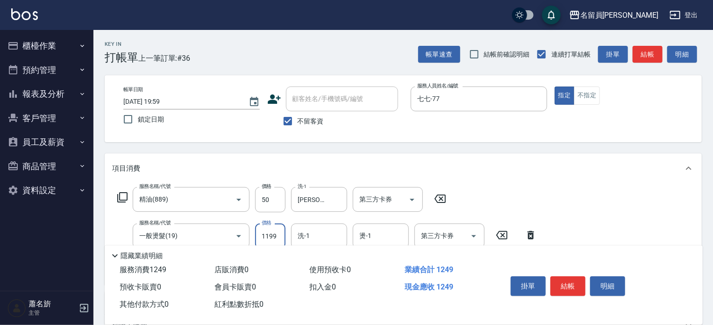
type input "1199"
type input "[PERSON_NAME]-13"
click at [581, 277] on button "結帳" at bounding box center [568, 286] width 35 height 20
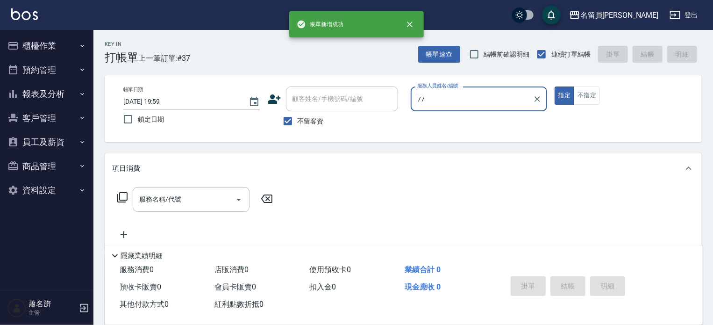
type input "七七-77"
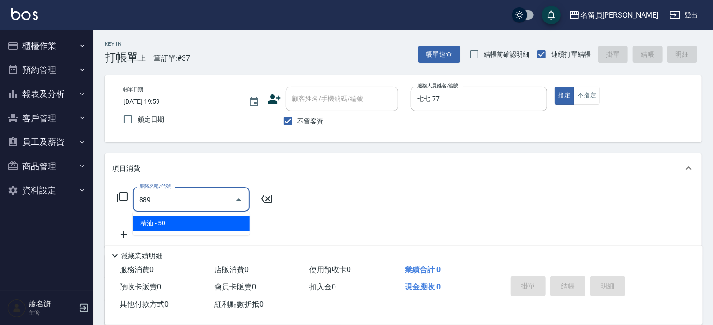
type input "精油(889)"
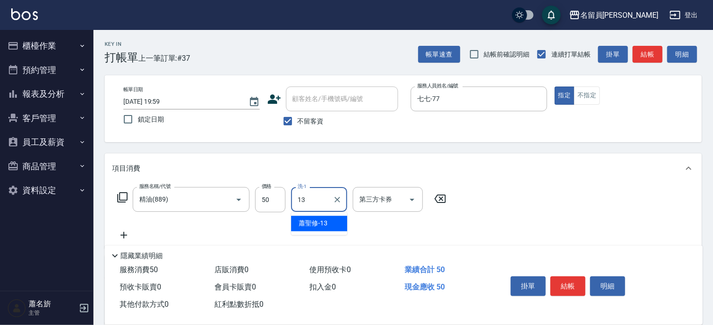
type input "[PERSON_NAME]-13"
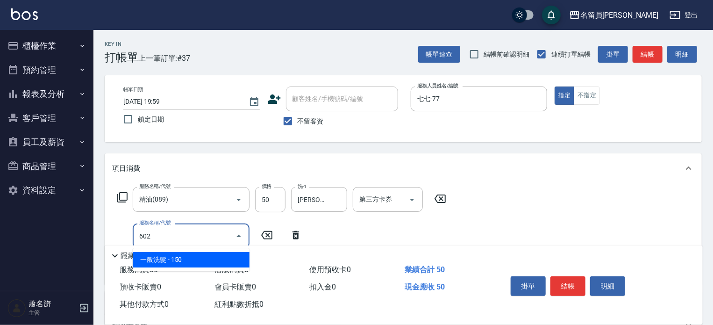
type input "一般洗髮(602)"
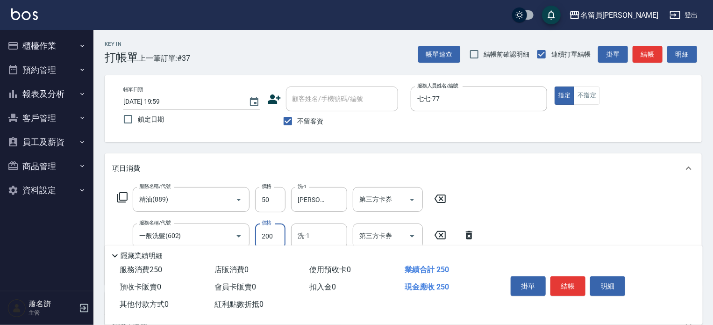
type input "200"
type input "[PERSON_NAME]-13"
type input "剪髮(302)"
type input "200"
click at [576, 308] on div "掛單 結帳 明細" at bounding box center [594, 287] width 196 height 52
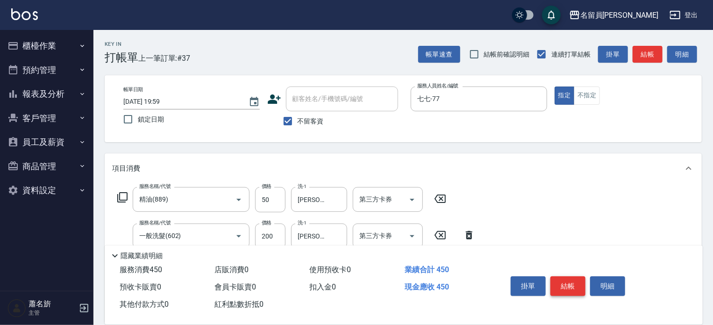
click at [580, 283] on button "結帳" at bounding box center [568, 286] width 35 height 20
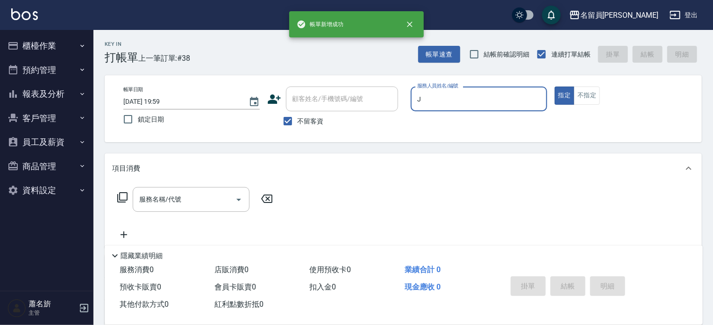
type input "[PERSON_NAME]"
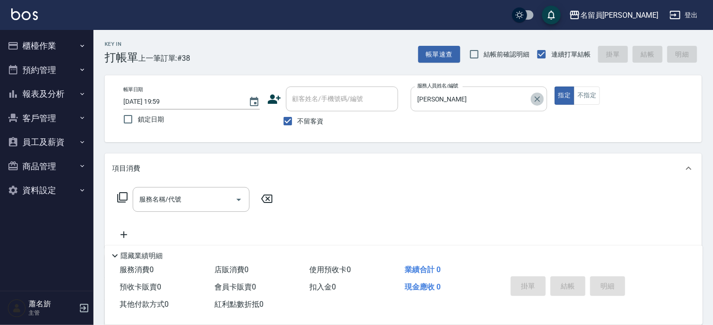
click at [531, 99] on button "Clear" at bounding box center [537, 99] width 13 height 13
click at [555, 86] on button "指定" at bounding box center [565, 95] width 20 height 18
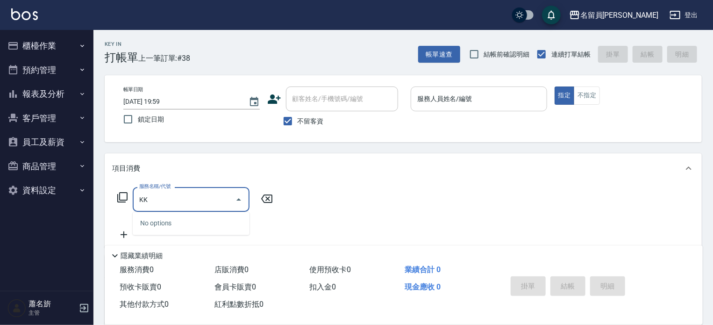
type input "K"
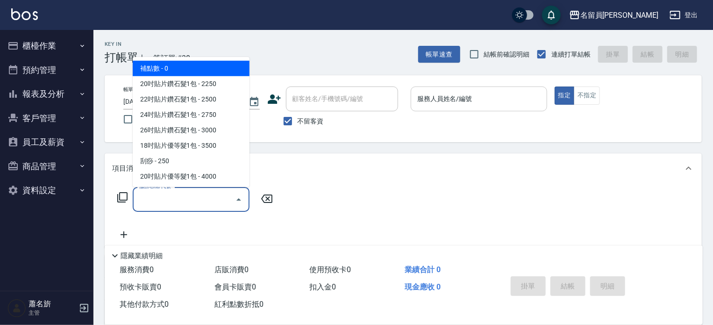
type input "補點數(000001)"
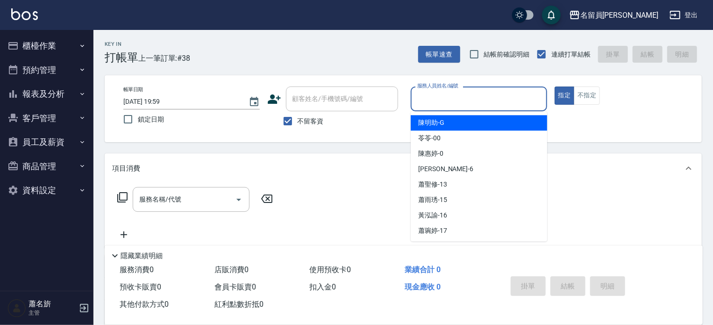
click at [531, 99] on input "服務人員姓名/編號" at bounding box center [479, 99] width 128 height 16
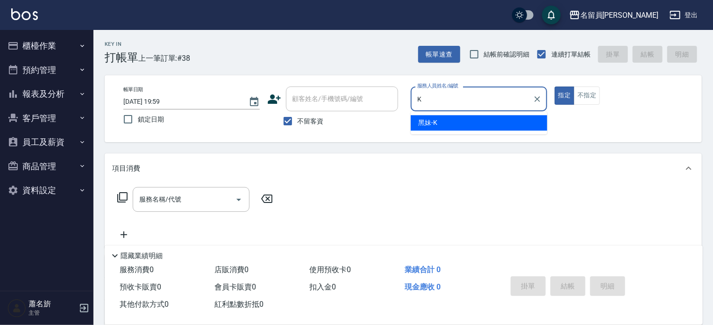
type input "黑妹-K"
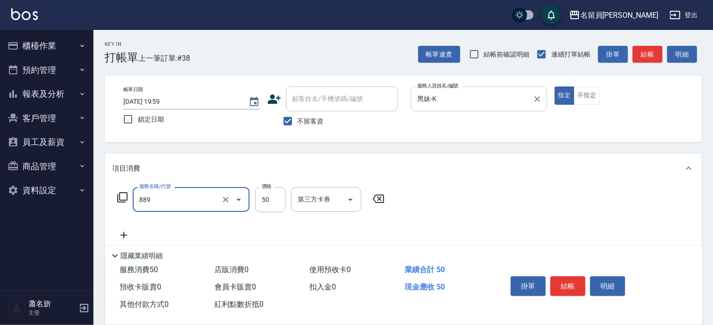
type input "精油(889)"
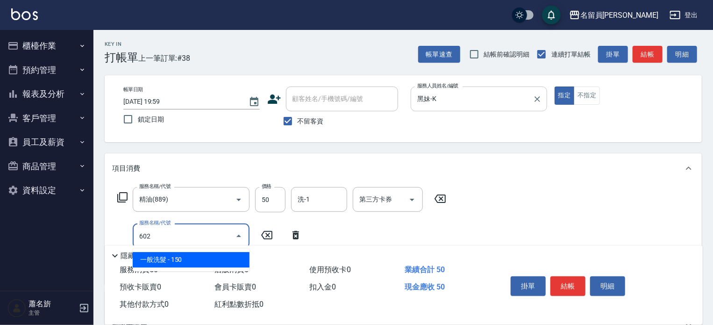
type input "一般洗髮(602)"
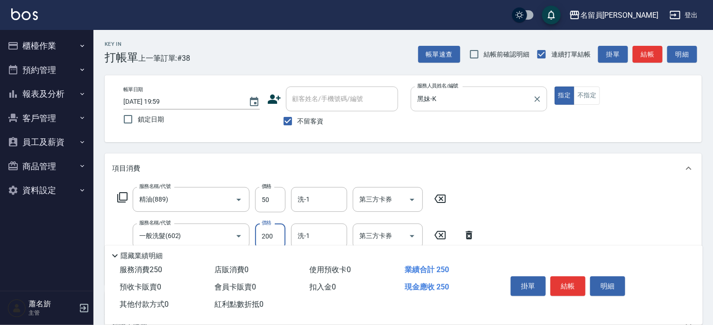
type input "200"
type input "剪髮(302)"
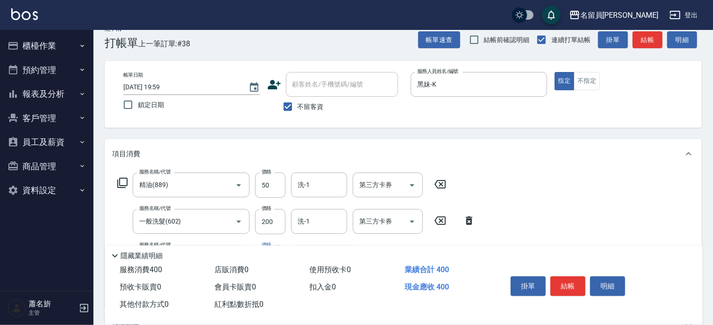
scroll to position [182, 0]
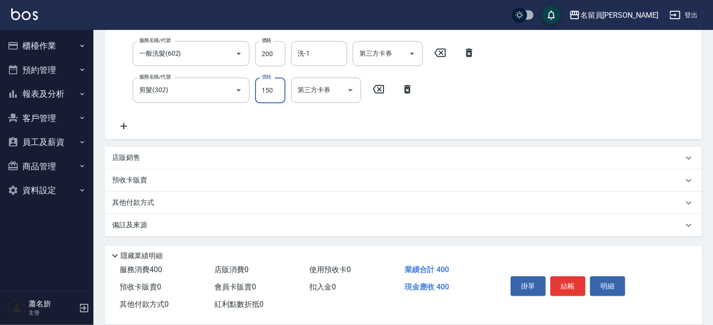
type input "150"
click at [422, 164] on div "店販銷售" at bounding box center [403, 158] width 597 height 22
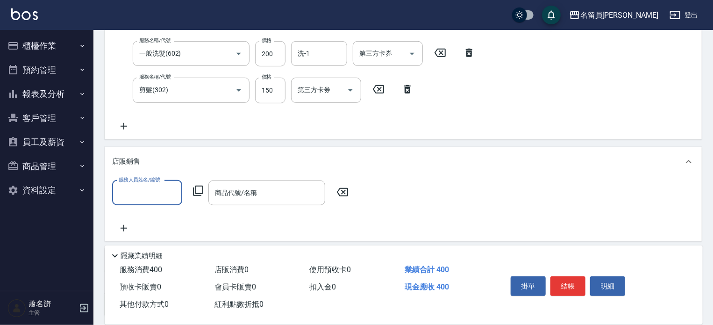
scroll to position [0, 0]
type input "黑妹-K"
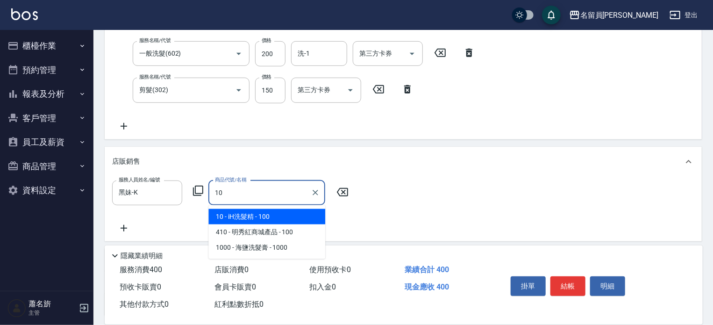
type input "iH洗髮精"
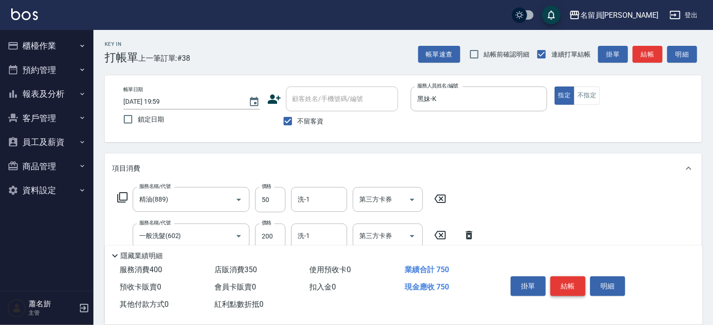
type input "350"
drag, startPoint x: 576, startPoint y: 279, endPoint x: 558, endPoint y: 279, distance: 18.7
click at [576, 279] on button "結帳" at bounding box center [568, 286] width 35 height 20
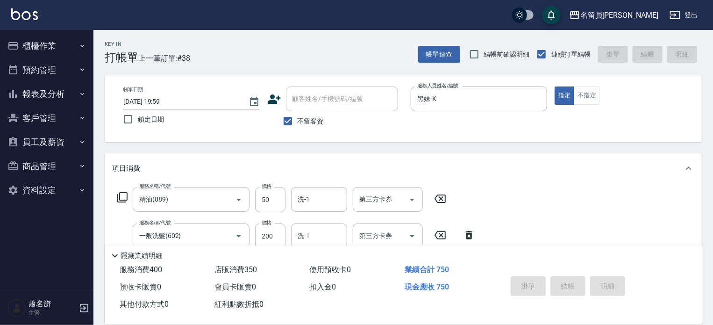
type input "[DATE] 20:00"
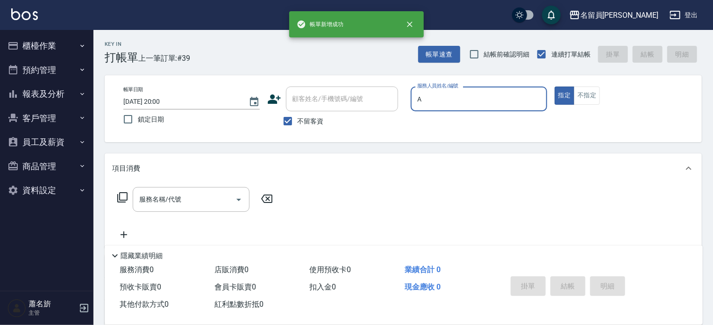
type input "[PERSON_NAME]"
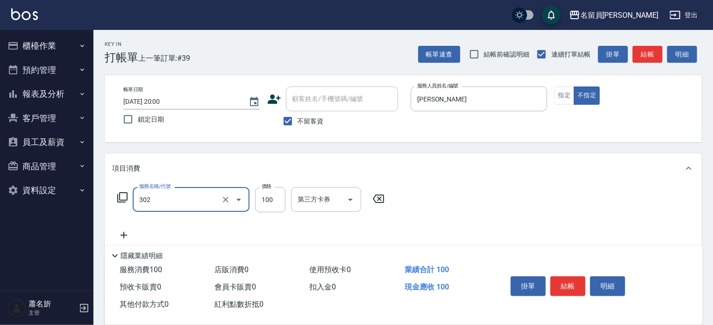
type input "剪髮(302)"
type input "230"
click at [558, 279] on button "結帳" at bounding box center [568, 286] width 35 height 20
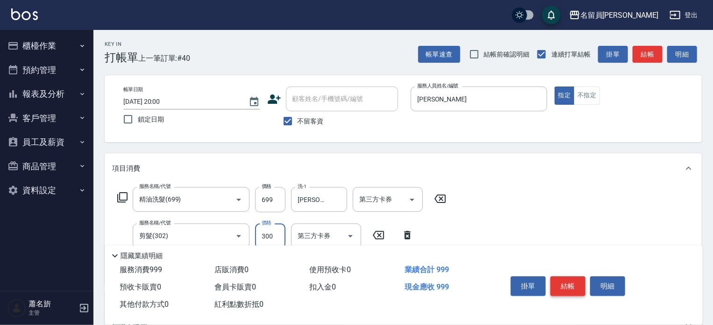
click at [558, 279] on button "結帳" at bounding box center [568, 286] width 35 height 20
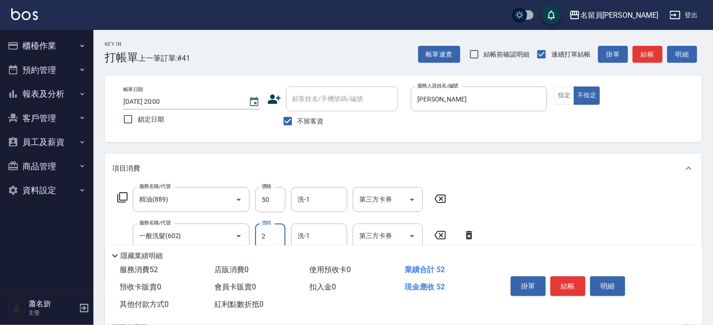
click at [273, 231] on input "2" at bounding box center [270, 235] width 30 height 25
click at [273, 231] on input "2000" at bounding box center [270, 235] width 30 height 25
click at [566, 289] on button "結帳" at bounding box center [568, 286] width 35 height 20
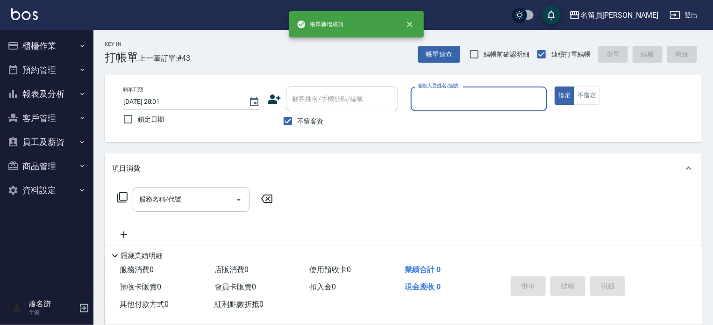
click at [555, 86] on button "指定" at bounding box center [565, 95] width 20 height 18
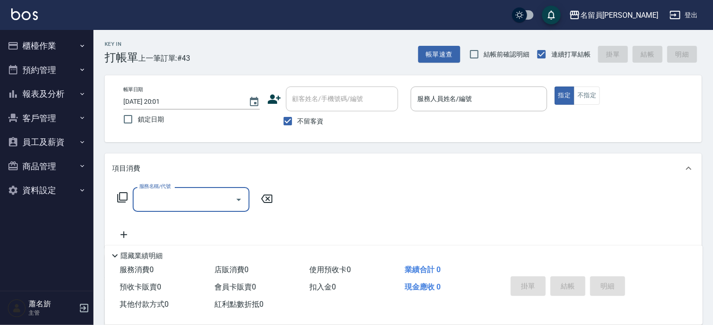
click at [555, 86] on button "指定" at bounding box center [565, 95] width 20 height 18
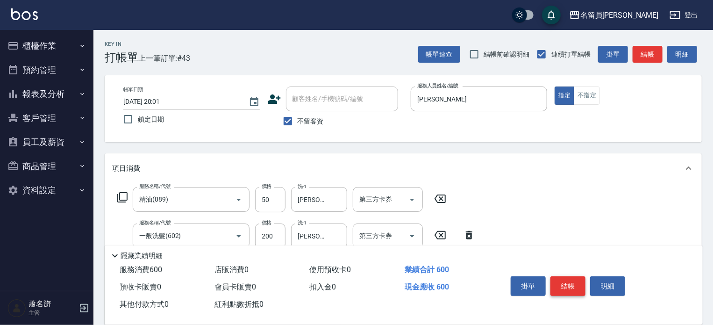
click at [566, 289] on button "結帳" at bounding box center [568, 286] width 35 height 20
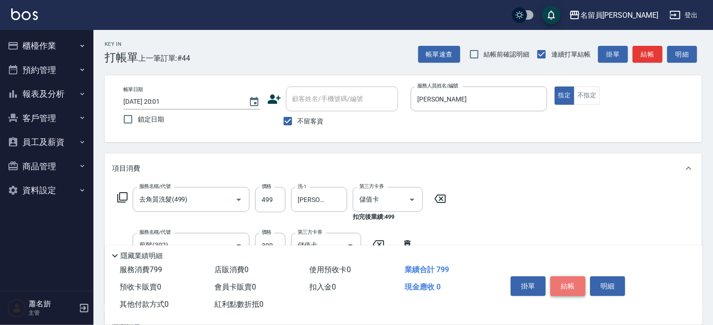
click at [566, 289] on button "結帳" at bounding box center [568, 286] width 35 height 20
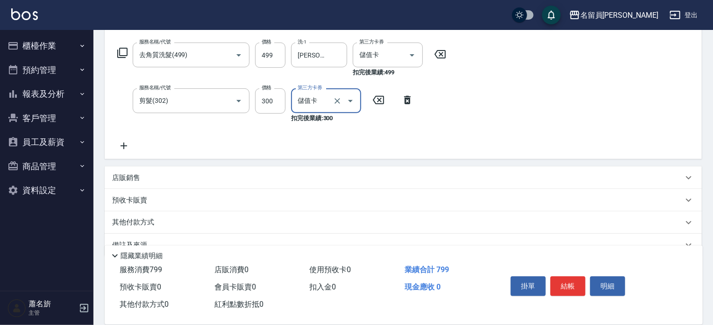
scroll to position [165, 0]
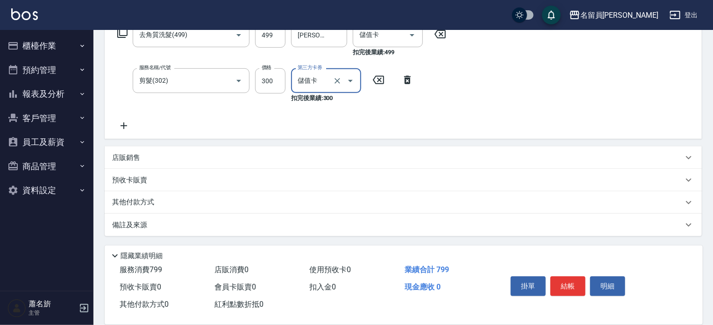
click at [457, 155] on div "店販銷售" at bounding box center [397, 158] width 571 height 10
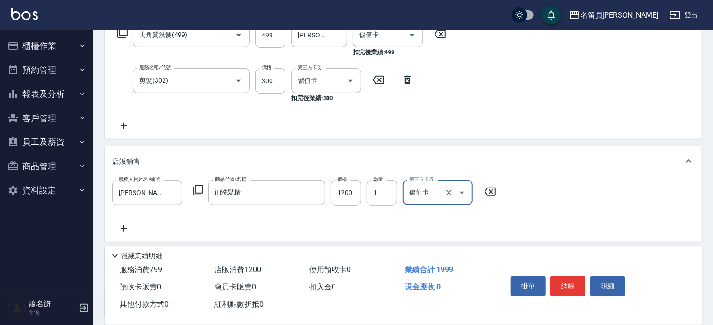
scroll to position [0, 0]
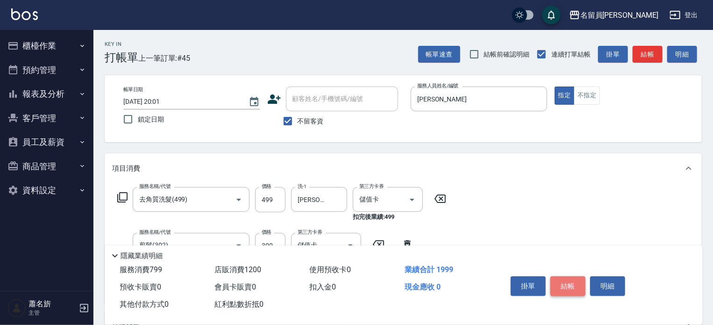
click at [556, 280] on button "結帳" at bounding box center [568, 286] width 35 height 20
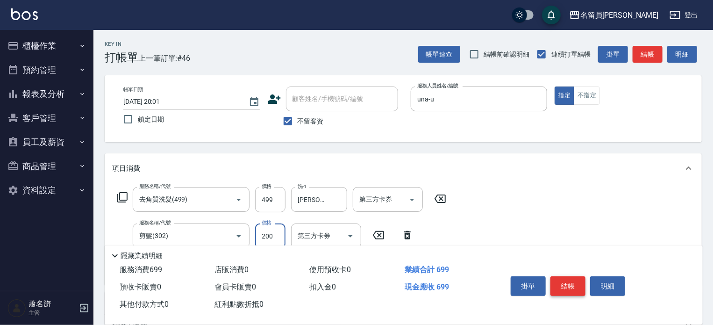
click at [556, 280] on button "結帳" at bounding box center [568, 286] width 35 height 20
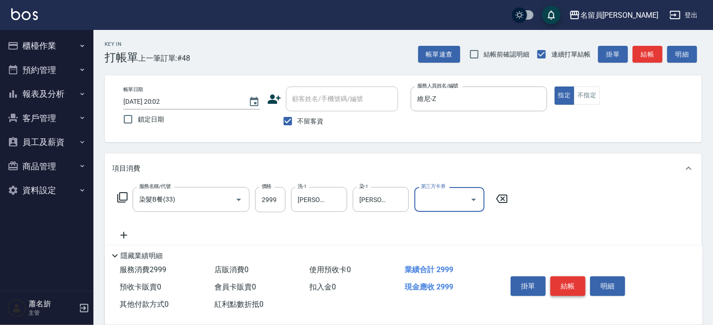
click at [556, 280] on button "結帳" at bounding box center [568, 286] width 35 height 20
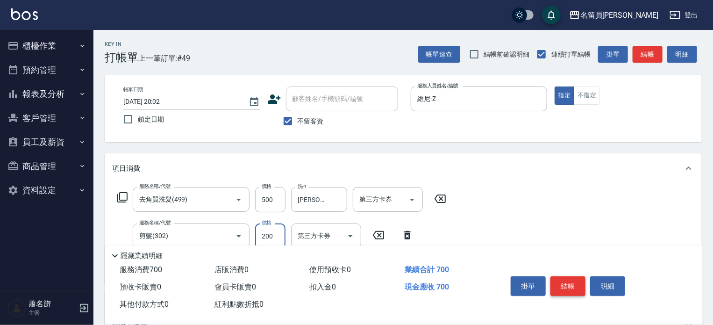
click at [556, 280] on button "結帳" at bounding box center [568, 286] width 35 height 20
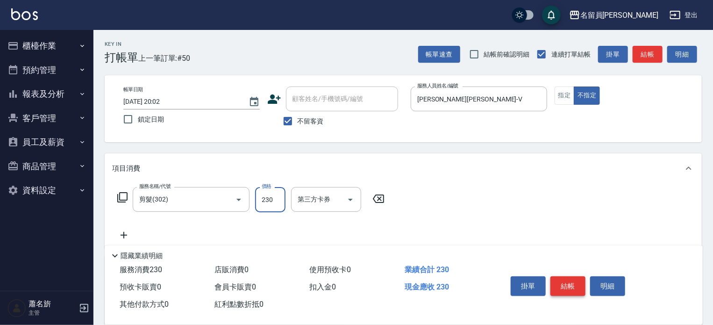
click at [556, 280] on button "結帳" at bounding box center [568, 286] width 35 height 20
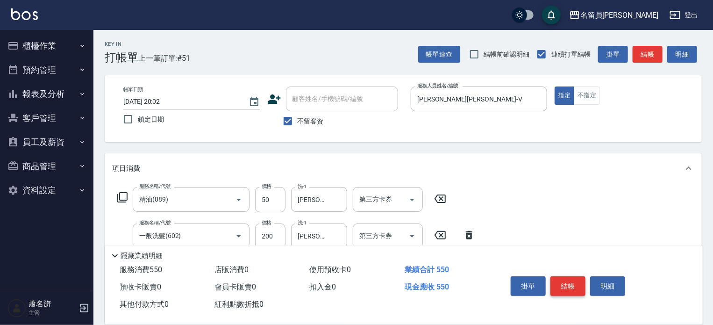
click at [556, 280] on button "結帳" at bounding box center [568, 286] width 35 height 20
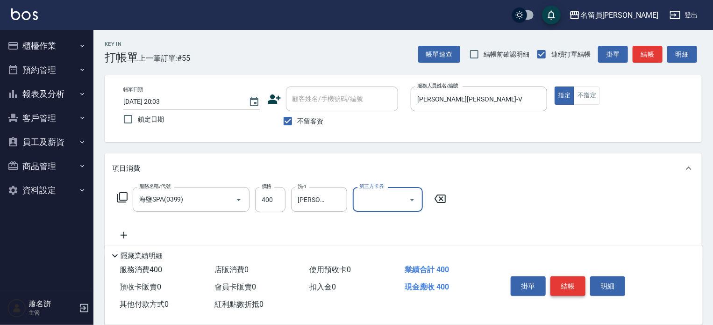
click at [556, 280] on button "結帳" at bounding box center [568, 286] width 35 height 20
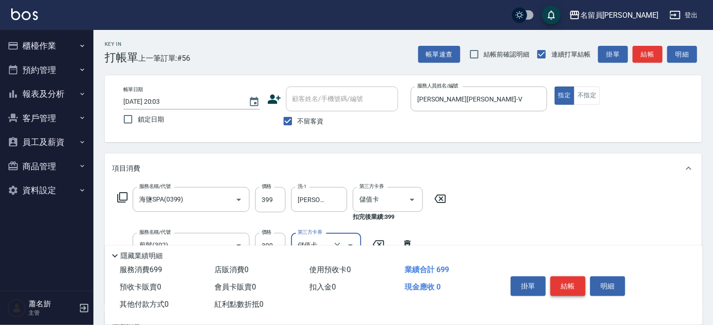
click at [556, 280] on button "結帳" at bounding box center [568, 286] width 35 height 20
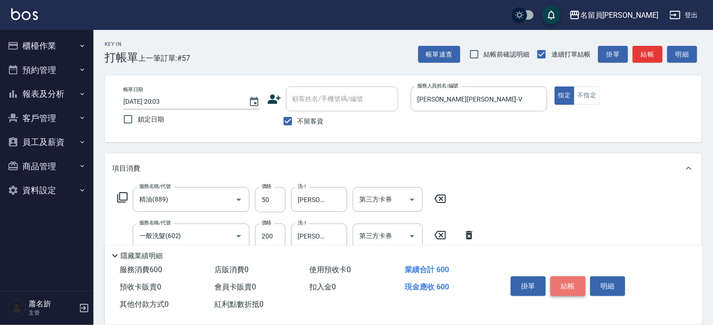
click at [556, 280] on button "結帳" at bounding box center [568, 286] width 35 height 20
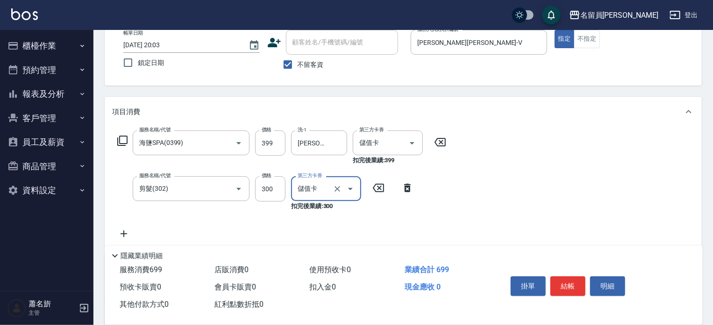
scroll to position [93, 0]
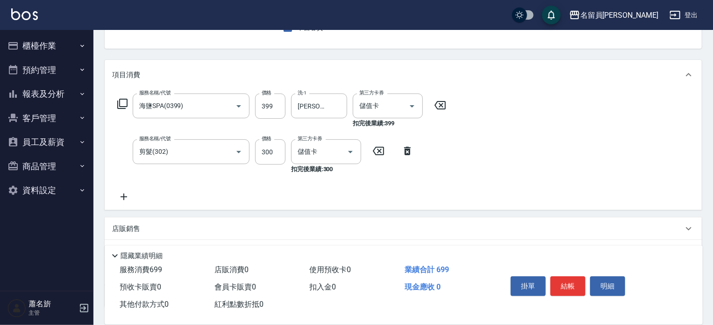
click at [456, 224] on div "店販銷售" at bounding box center [397, 229] width 571 height 10
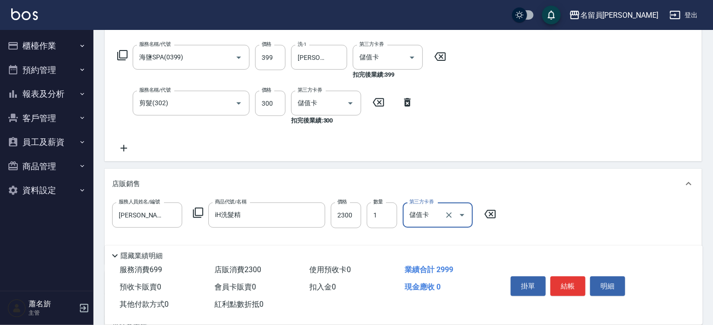
scroll to position [140, 0]
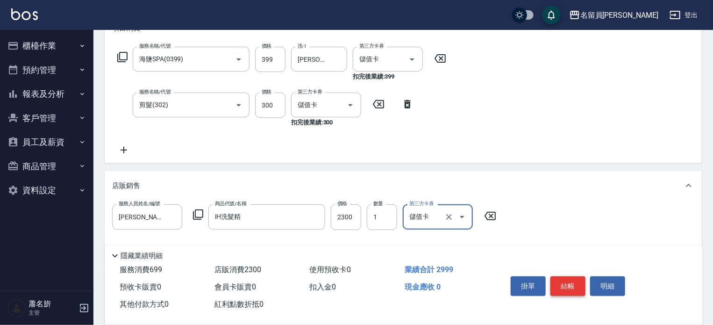
click at [551, 278] on div "掛單 結帳 明細" at bounding box center [568, 286] width 122 height 29
click at [551, 278] on button "結帳" at bounding box center [568, 286] width 35 height 20
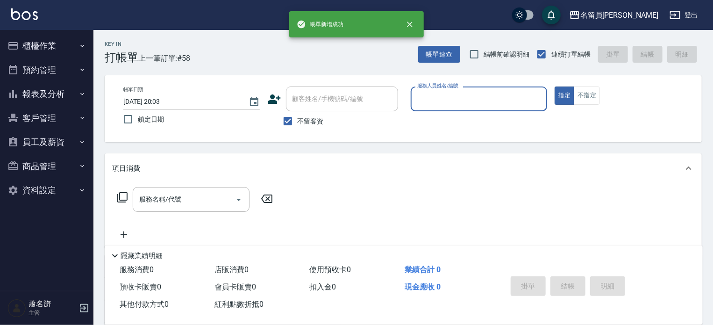
scroll to position [0, 0]
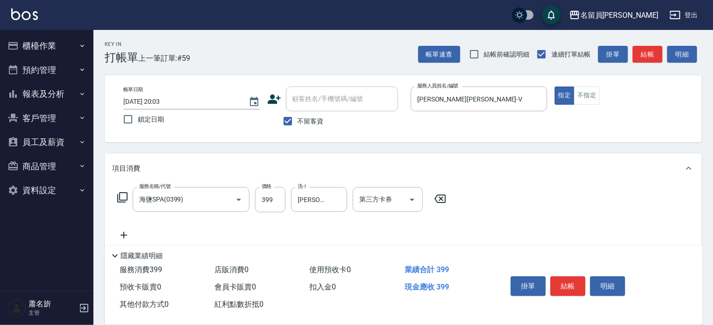
click at [122, 236] on icon at bounding box center [123, 234] width 23 height 11
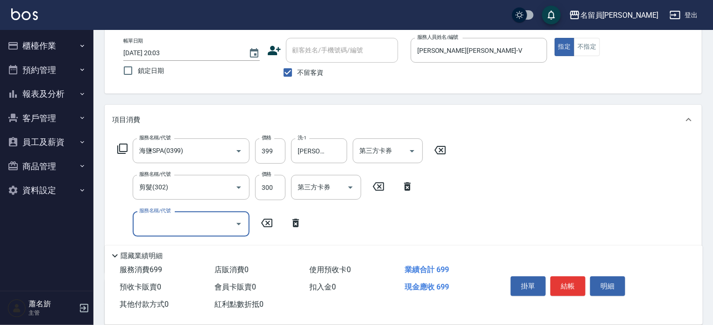
scroll to position [182, 0]
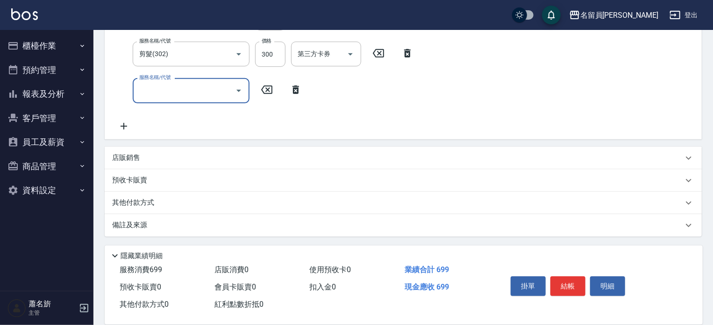
click at [265, 159] on div "店販銷售" at bounding box center [397, 158] width 571 height 10
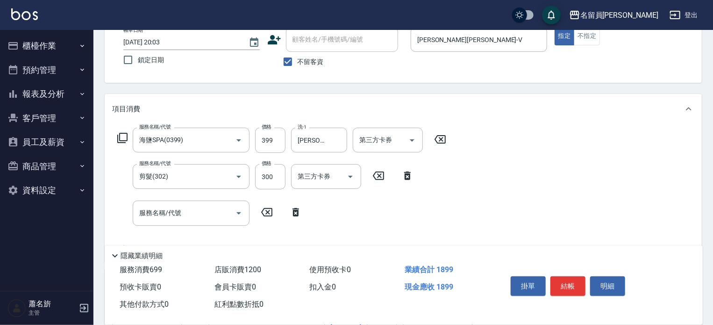
scroll to position [0, 0]
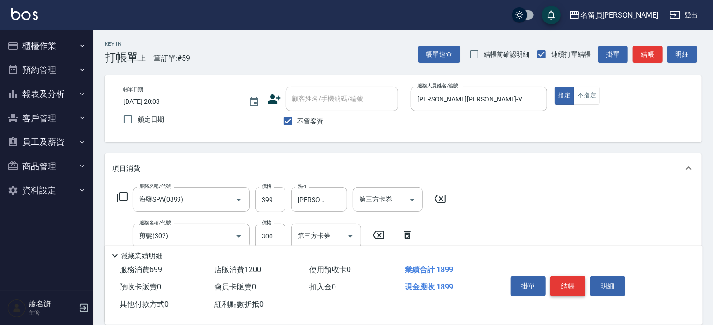
click at [562, 282] on button "結帳" at bounding box center [568, 286] width 35 height 20
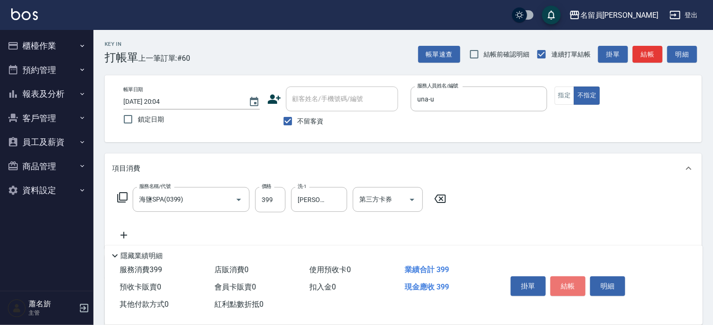
click at [561, 282] on button "結帳" at bounding box center [568, 286] width 35 height 20
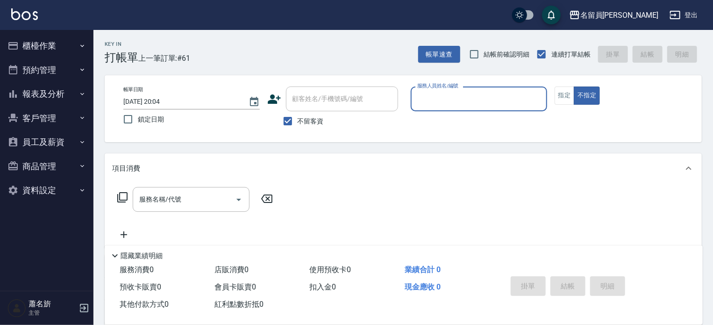
click at [73, 49] on button "櫃檯作業" at bounding box center [47, 46] width 86 height 24
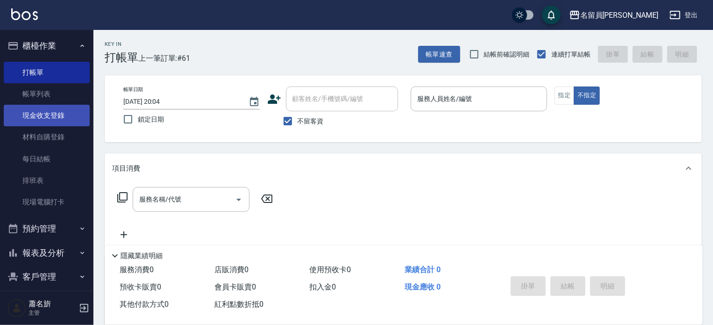
click at [45, 121] on link "現金收支登錄" at bounding box center [47, 115] width 86 height 21
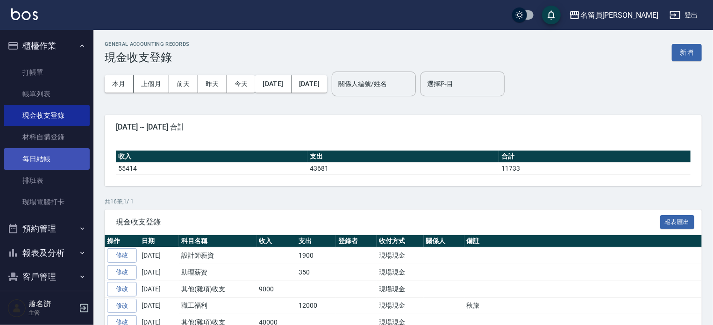
click at [57, 162] on link "每日結帳" at bounding box center [47, 158] width 86 height 21
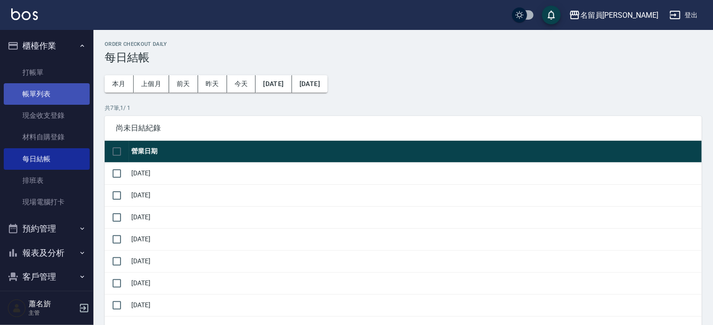
click at [38, 93] on link "帳單列表" at bounding box center [47, 93] width 86 height 21
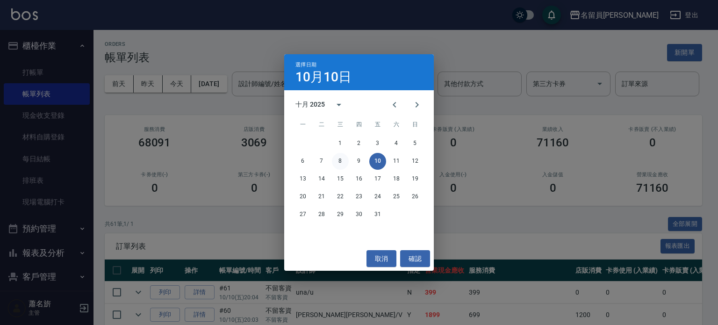
click at [340, 164] on button "8" at bounding box center [340, 161] width 17 height 17
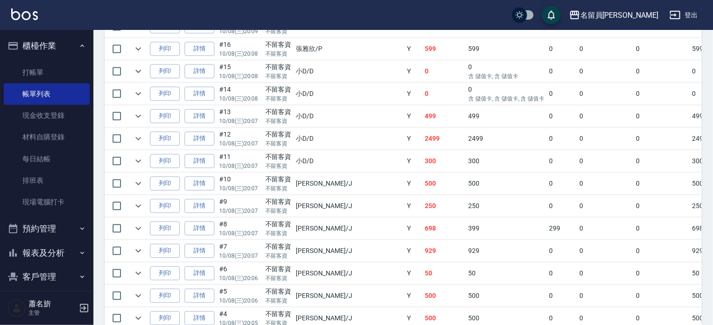
scroll to position [1075, 0]
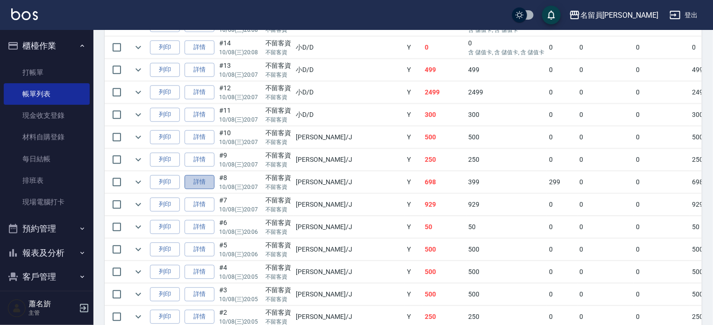
click at [189, 189] on link "詳情" at bounding box center [200, 182] width 30 height 14
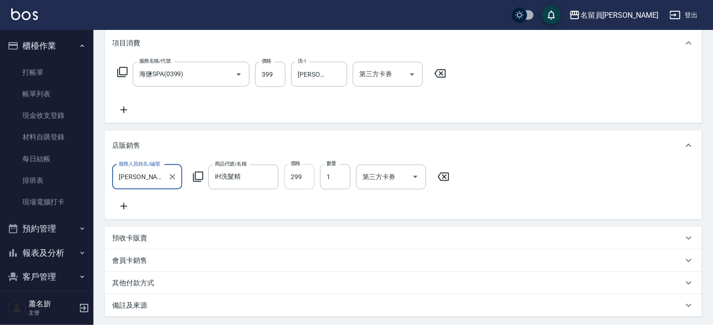
scroll to position [134, 0]
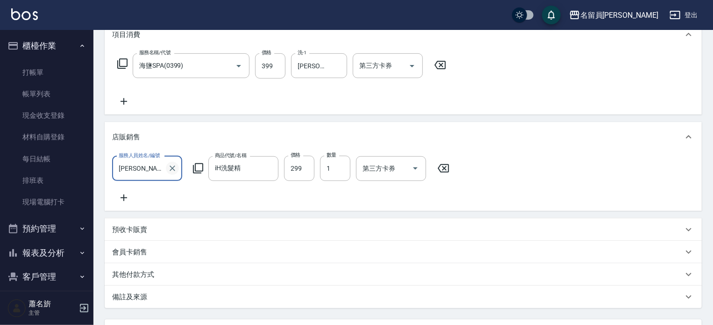
click at [174, 172] on icon "Clear" at bounding box center [172, 168] width 9 height 9
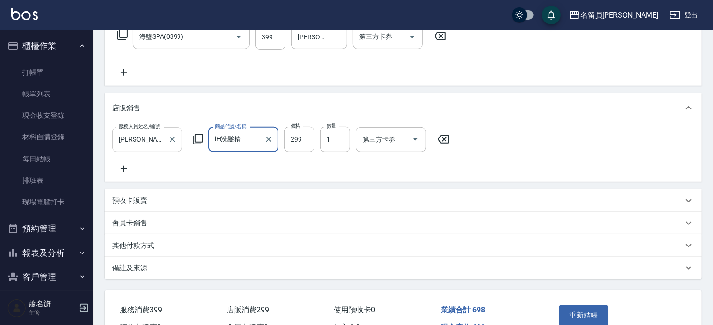
scroll to position [224, 0]
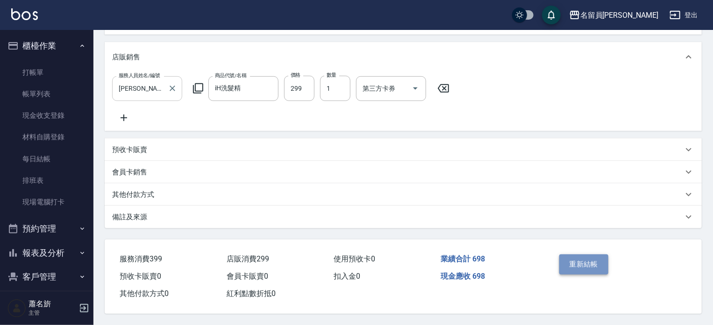
click at [570, 254] on button "重新結帳" at bounding box center [584, 264] width 50 height 20
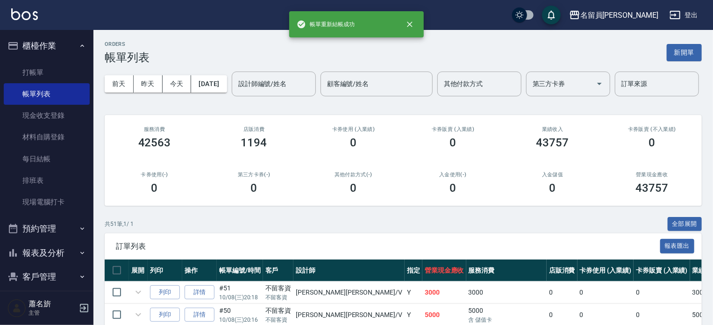
scroll to position [81, 0]
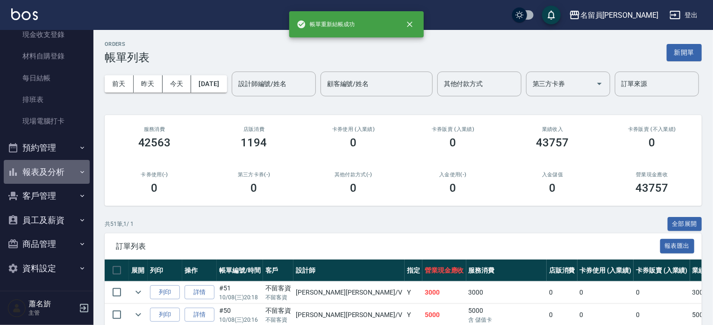
click at [56, 176] on button "報表及分析" at bounding box center [47, 172] width 86 height 24
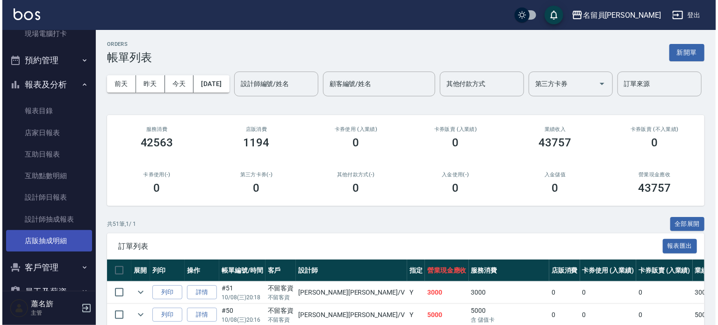
scroll to position [240, 0]
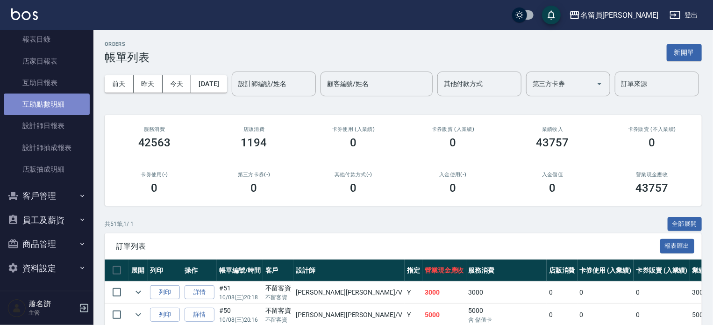
click at [57, 95] on link "互助點數明細" at bounding box center [47, 103] width 86 height 21
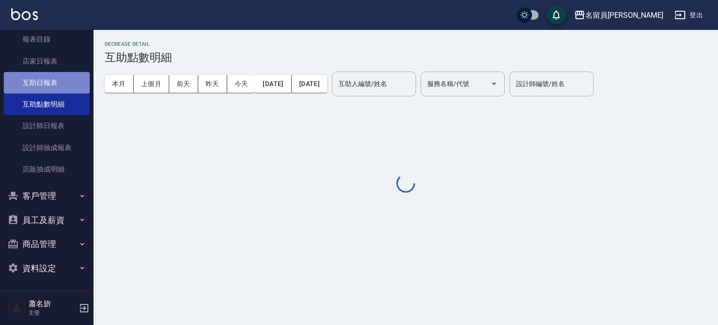
click at [60, 81] on link "互助日報表" at bounding box center [47, 82] width 86 height 21
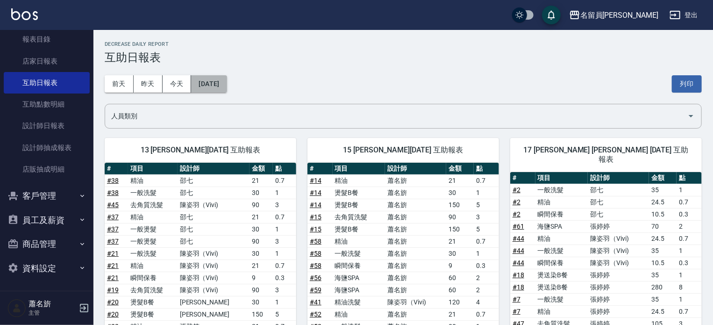
click at [207, 87] on button "[DATE]" at bounding box center [209, 83] width 36 height 17
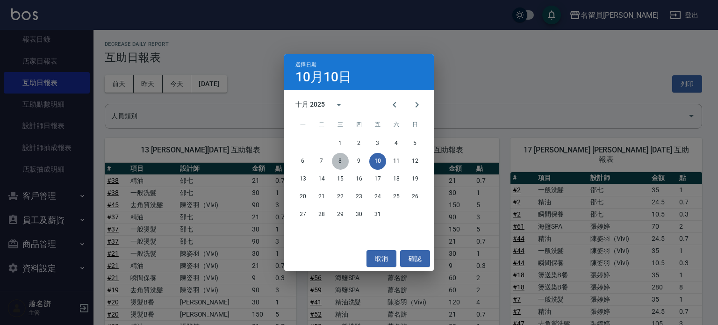
click at [336, 158] on button "8" at bounding box center [340, 161] width 17 height 17
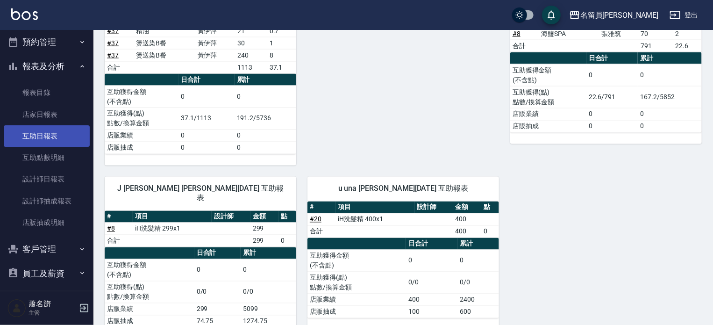
scroll to position [187, 0]
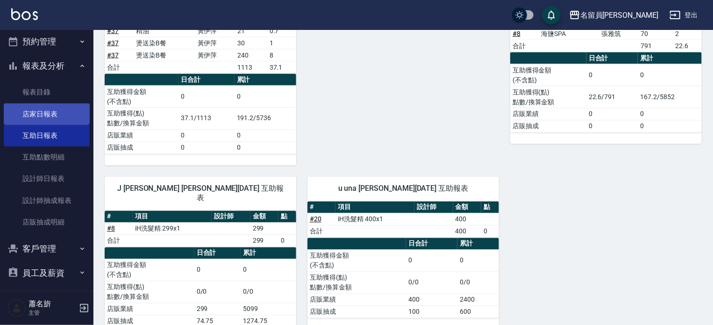
click at [56, 114] on link "店家日報表" at bounding box center [47, 113] width 86 height 21
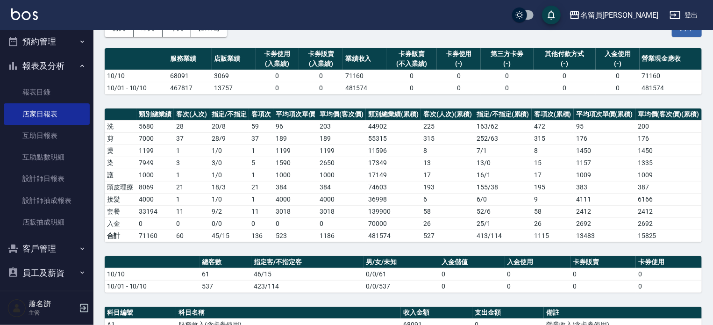
scroll to position [265, 0]
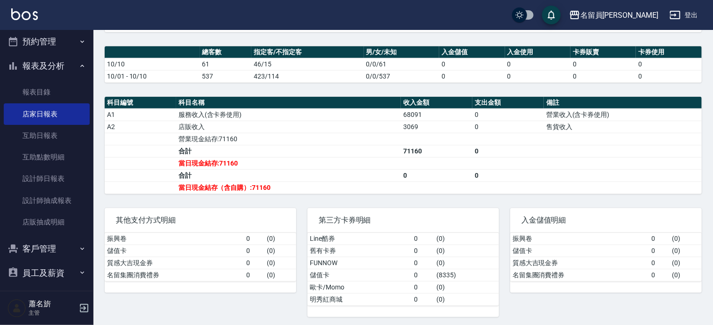
click at [372, 129] on td "店販收入" at bounding box center [288, 127] width 225 height 12
click at [66, 140] on link "互助日報表" at bounding box center [47, 135] width 86 height 21
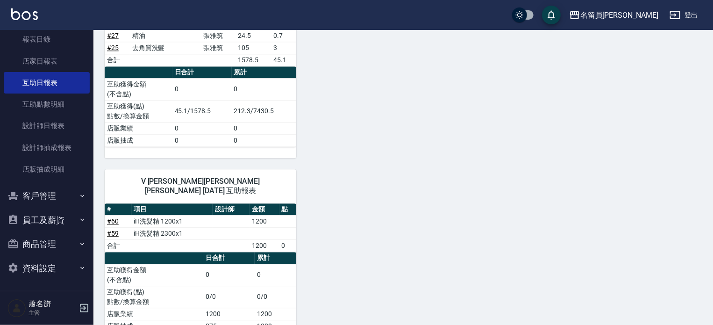
scroll to position [1129, 0]
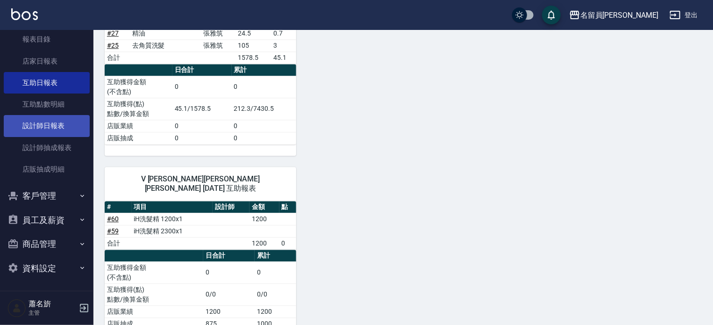
click at [55, 135] on link "設計師日報表" at bounding box center [47, 125] width 86 height 21
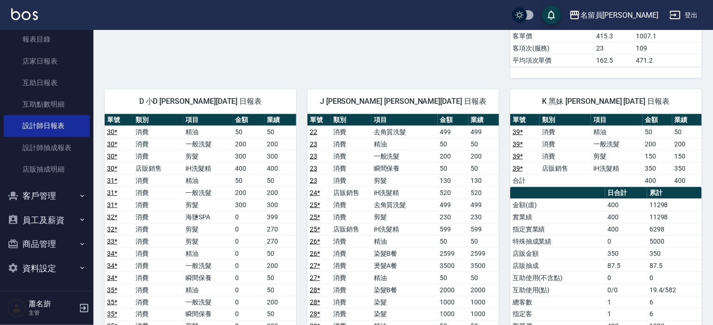
scroll to position [561, 0]
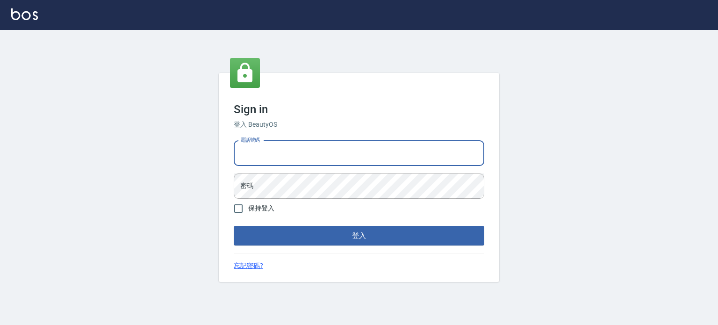
type input "0985335300"
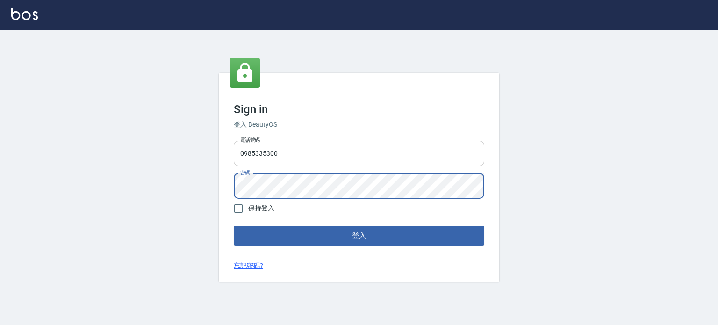
click at [234, 226] on button "登入" at bounding box center [359, 236] width 251 height 20
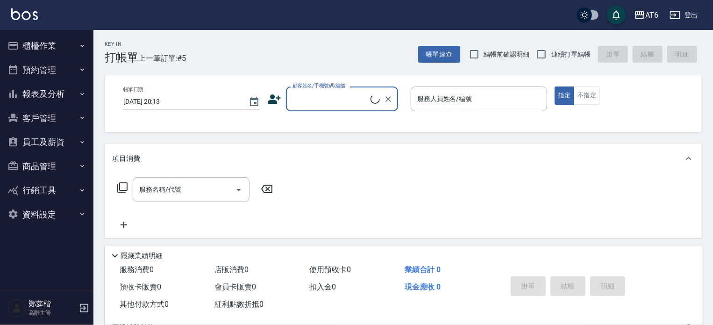
click at [647, 13] on div "AT6" at bounding box center [651, 15] width 13 height 12
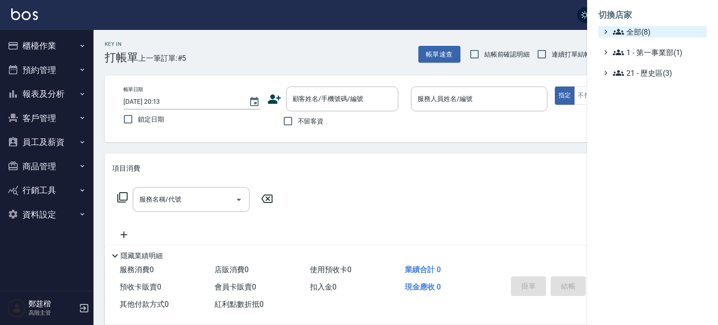
click at [647, 29] on span "全部(8)" at bounding box center [658, 31] width 90 height 11
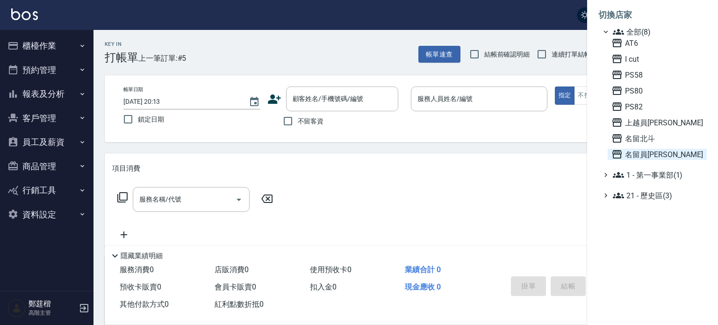
click at [660, 155] on span "名留員[PERSON_NAME]" at bounding box center [657, 154] width 92 height 11
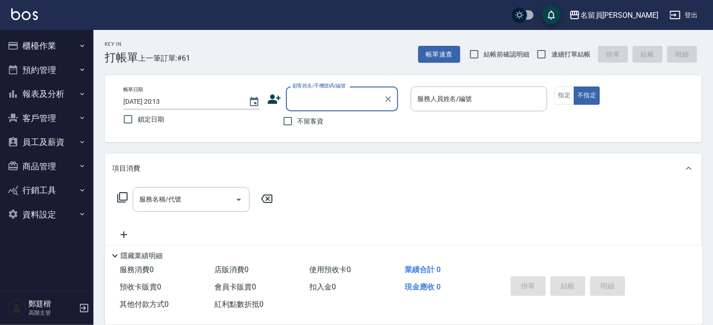
click at [49, 45] on button "櫃檯作業" at bounding box center [47, 46] width 86 height 24
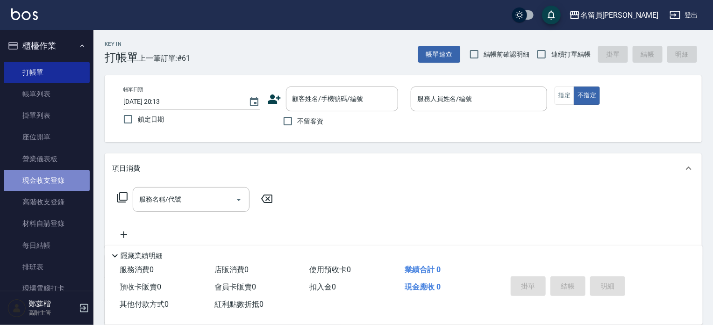
click at [57, 178] on link "現金收支登錄" at bounding box center [47, 180] width 86 height 21
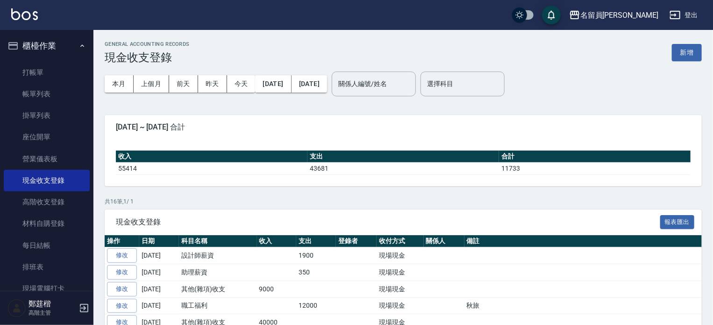
drag, startPoint x: 692, startPoint y: 54, endPoint x: 686, endPoint y: 55, distance: 6.2
click at [692, 54] on button "新增" at bounding box center [687, 52] width 30 height 17
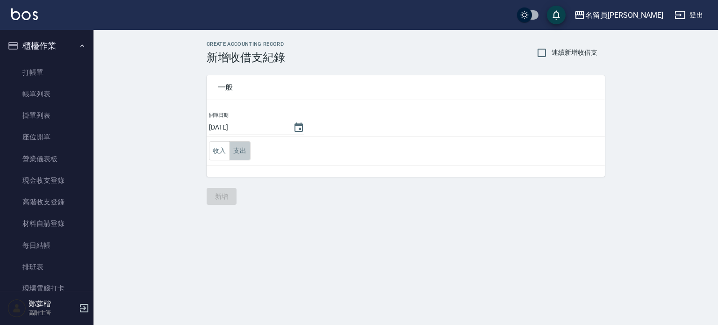
click at [232, 147] on button "支出" at bounding box center [239, 150] width 21 height 19
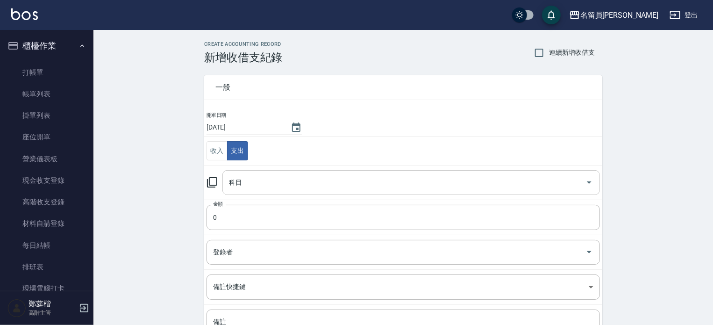
drag, startPoint x: 263, startPoint y: 174, endPoint x: 268, endPoint y: 176, distance: 5.0
click at [265, 176] on input "科目" at bounding box center [404, 182] width 355 height 16
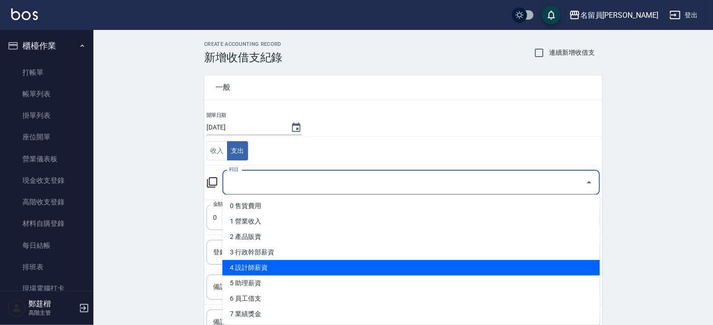
click at [290, 271] on li "4 設計師薪資" at bounding box center [411, 267] width 378 height 15
type input "4 設計師薪資"
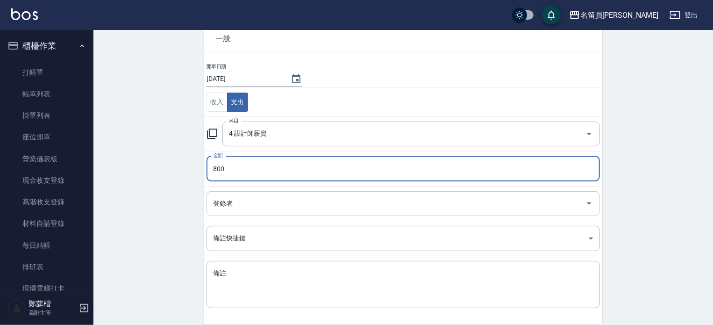
scroll to position [86, 0]
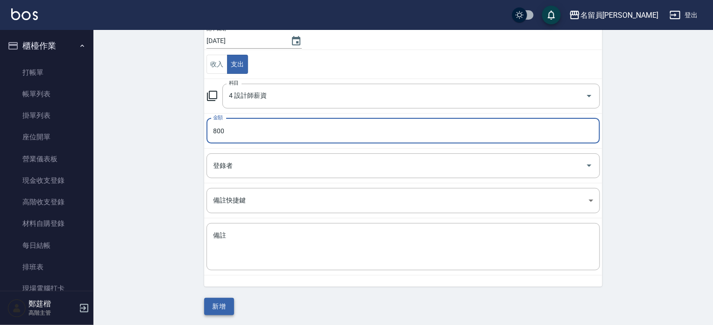
type input "800"
click at [226, 302] on button "新增" at bounding box center [219, 306] width 30 height 17
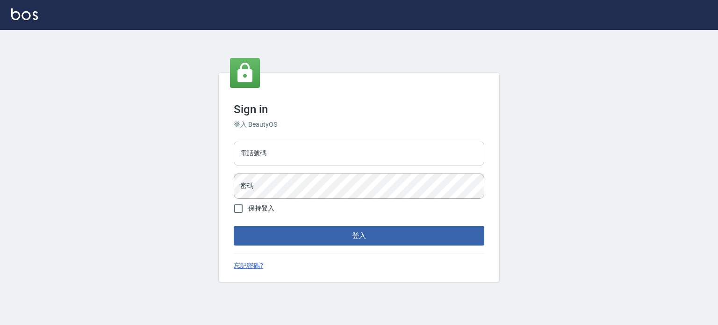
click at [307, 148] on input "電話號碼" at bounding box center [359, 153] width 251 height 25
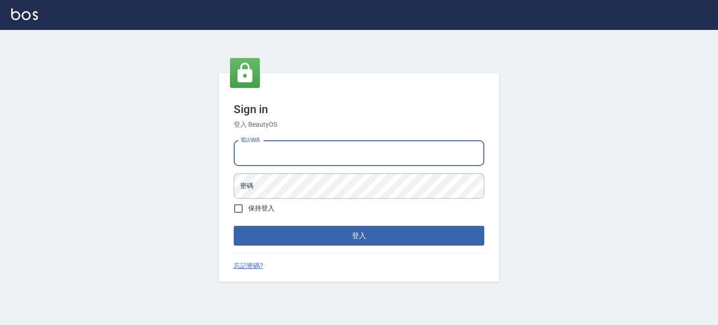
type input "0977239969"
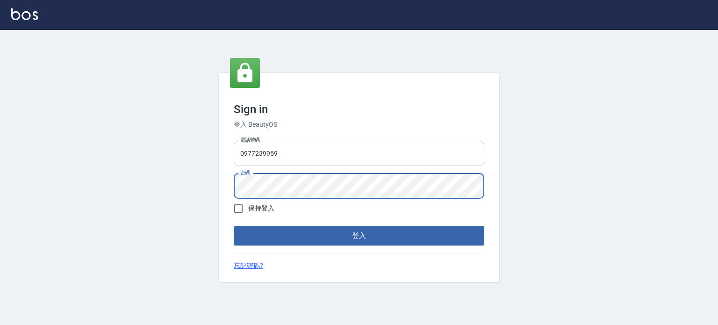
click at [234, 226] on button "登入" at bounding box center [359, 236] width 251 height 20
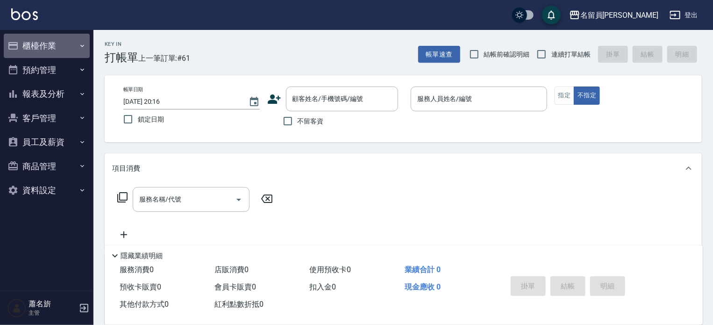
click at [68, 55] on button "櫃檯作業" at bounding box center [47, 46] width 86 height 24
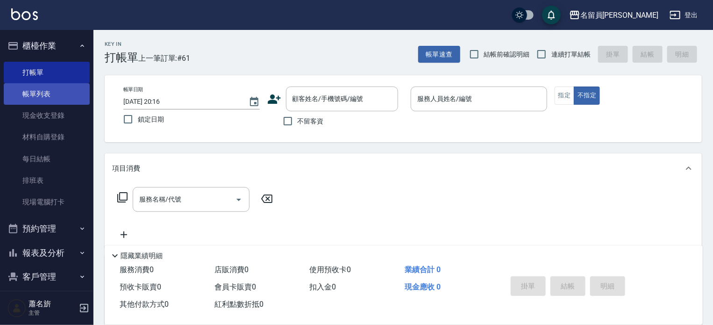
click at [36, 97] on link "帳單列表" at bounding box center [47, 93] width 86 height 21
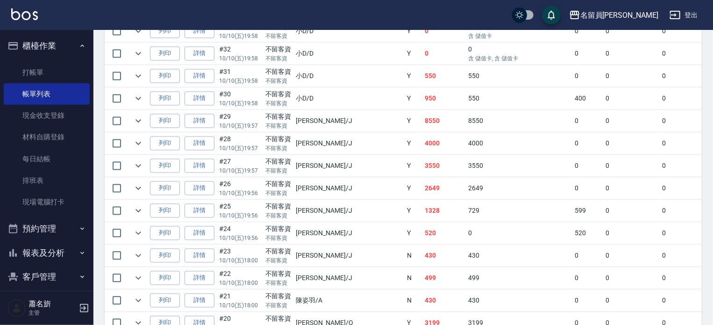
scroll to position [981, 0]
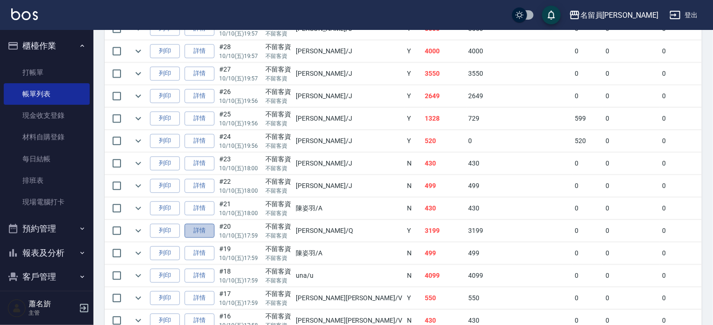
click at [208, 238] on link "詳情" at bounding box center [200, 230] width 30 height 14
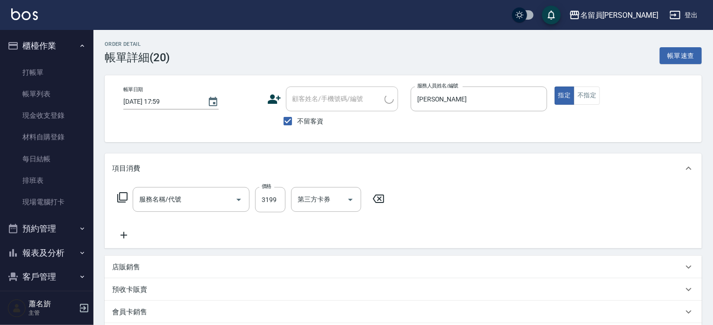
type input "2025/10/10 17:59"
checkbox input "true"
type input "張秋敏-Q"
type input "燙髮B餐(31)"
click at [537, 100] on icon "Clear" at bounding box center [537, 98] width 9 height 9
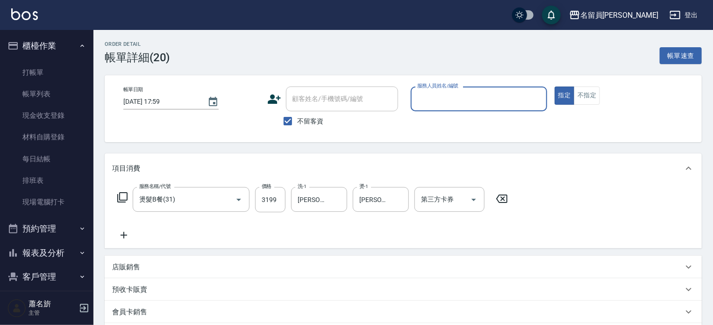
type input "ㄇ"
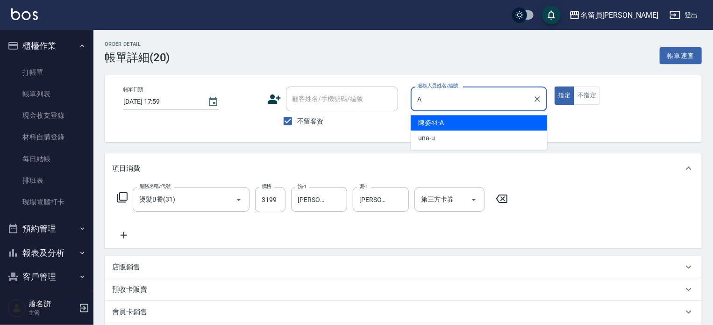
type input "[PERSON_NAME]"
type button "true"
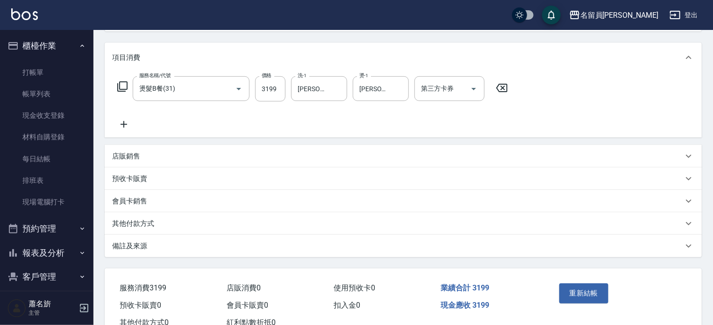
scroll to position [140, 0]
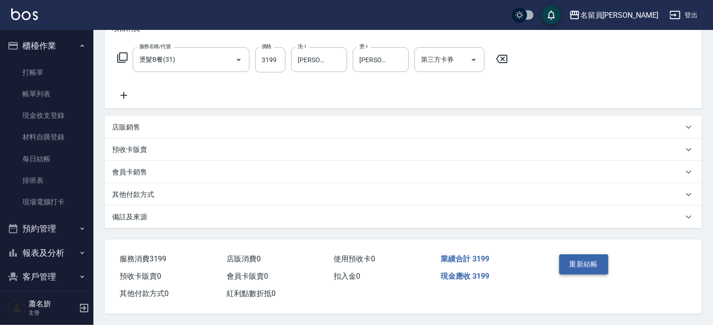
click at [574, 256] on button "重新結帳" at bounding box center [584, 264] width 50 height 20
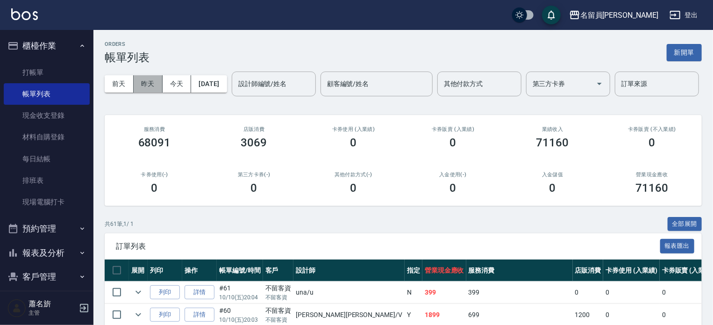
click at [152, 81] on button "昨天" at bounding box center [148, 83] width 29 height 17
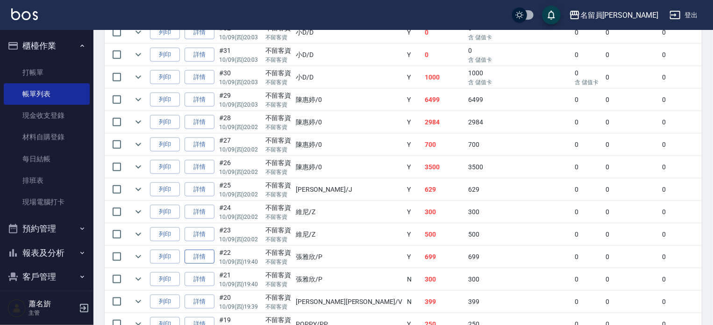
scroll to position [430, 0]
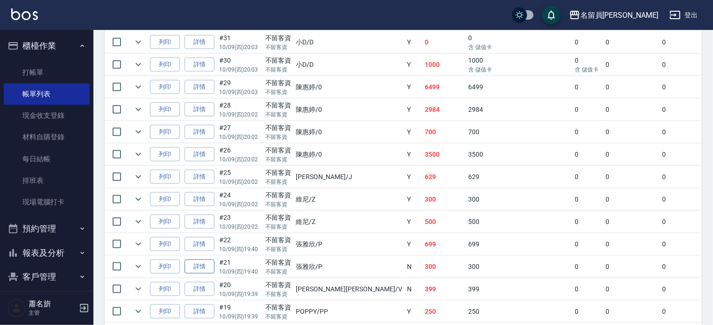
click at [196, 274] on link "詳情" at bounding box center [200, 266] width 30 height 14
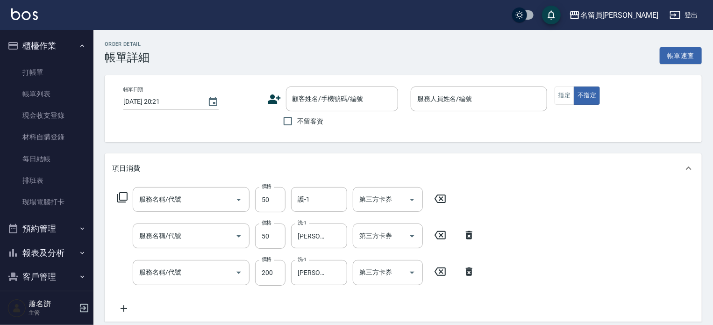
type input "2025/10/09 19:40"
checkbox input "true"
type input "張雅欣-P"
type input "瞬間保養(415)"
type input "精油(889)"
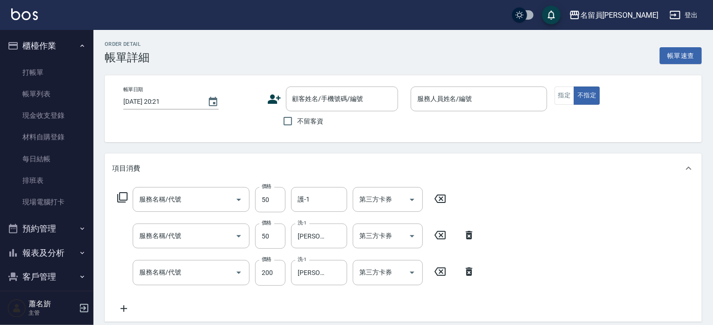
type input "一般洗髮(602)"
click at [327, 205] on input "護-1" at bounding box center [319, 199] width 48 height 16
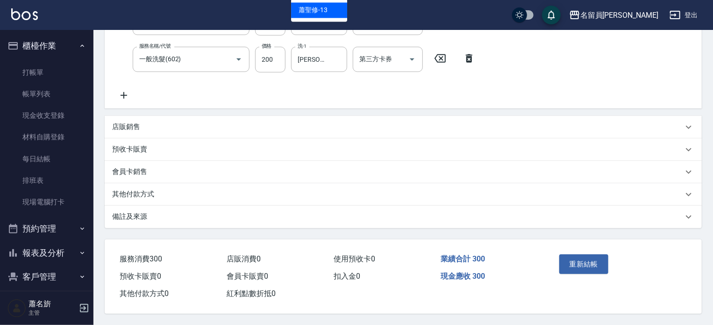
type input "[PERSON_NAME]-13"
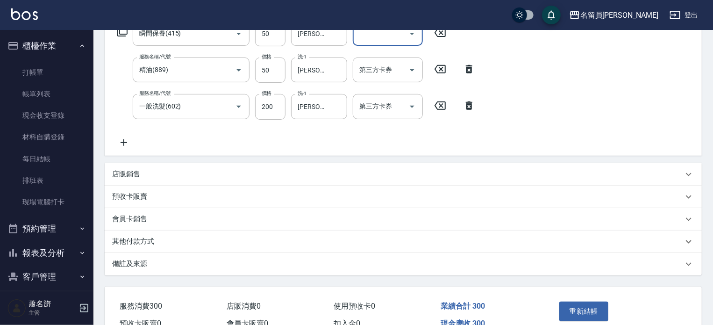
scroll to position [215, 0]
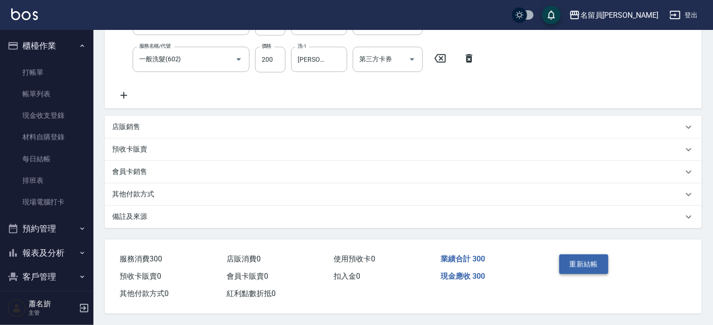
click at [580, 264] on button "重新結帳" at bounding box center [584, 264] width 50 height 20
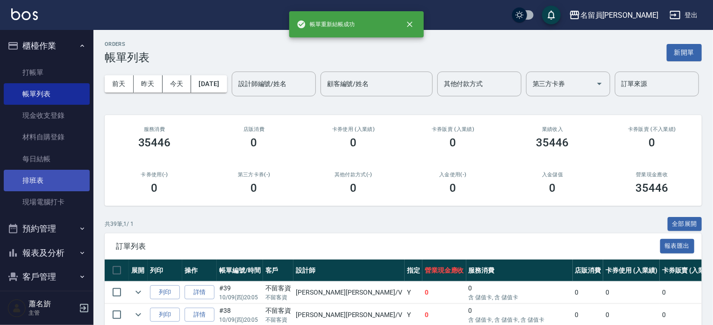
scroll to position [81, 0]
